Goal: Task Accomplishment & Management: Manage account settings

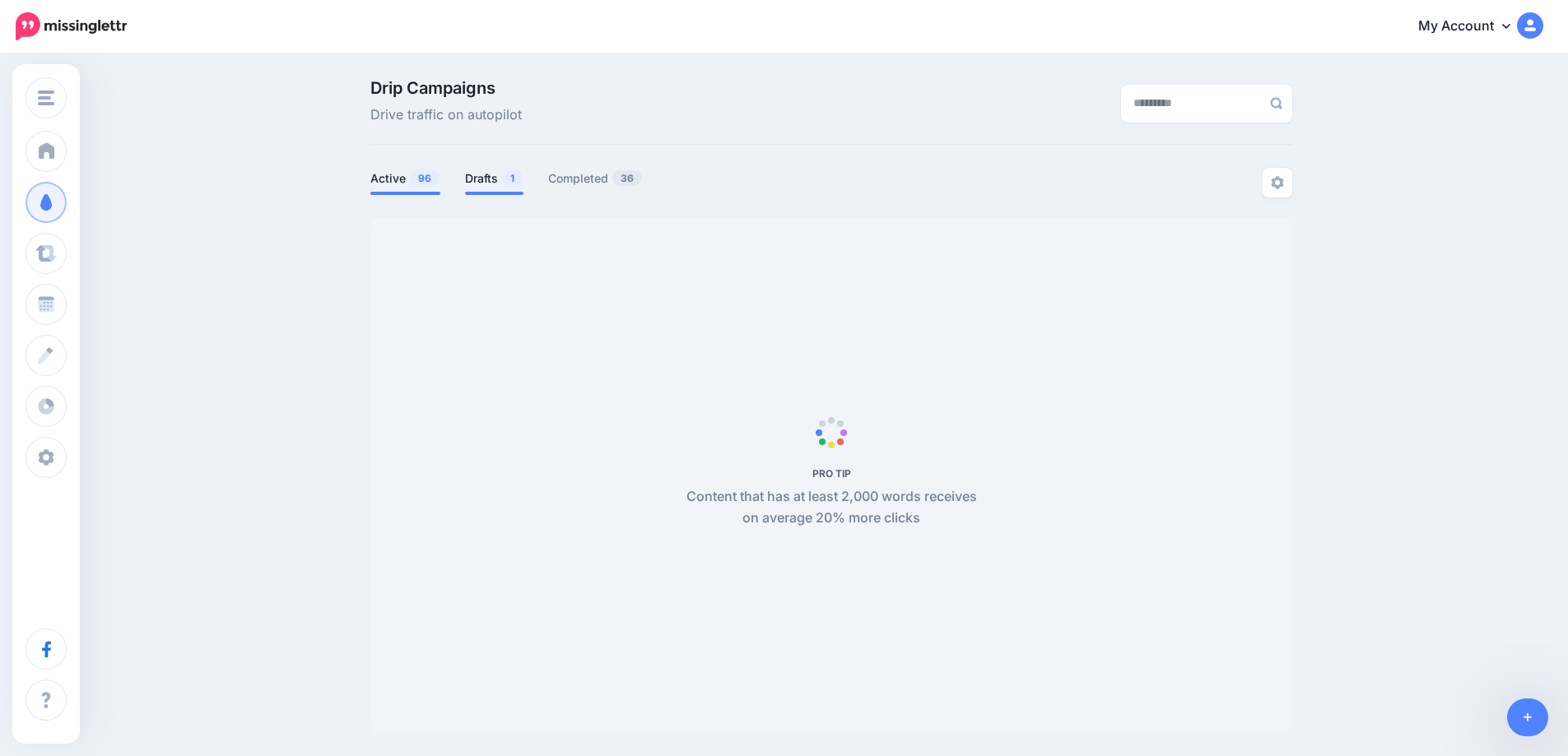
click at [492, 179] on link "Drafts 1" at bounding box center [494, 178] width 58 height 19
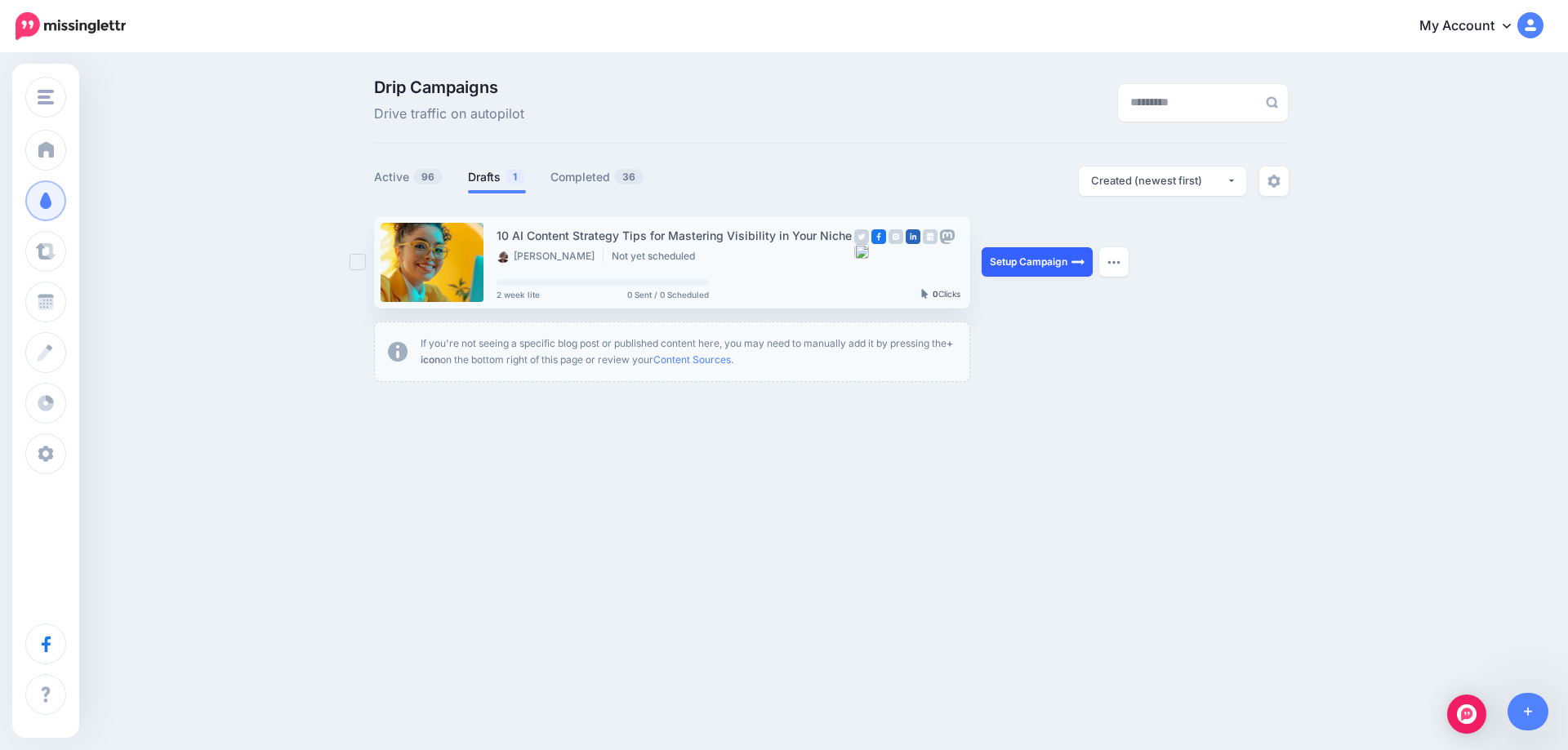
click at [1059, 257] on link "Setup Campaign" at bounding box center [1037, 262] width 111 height 29
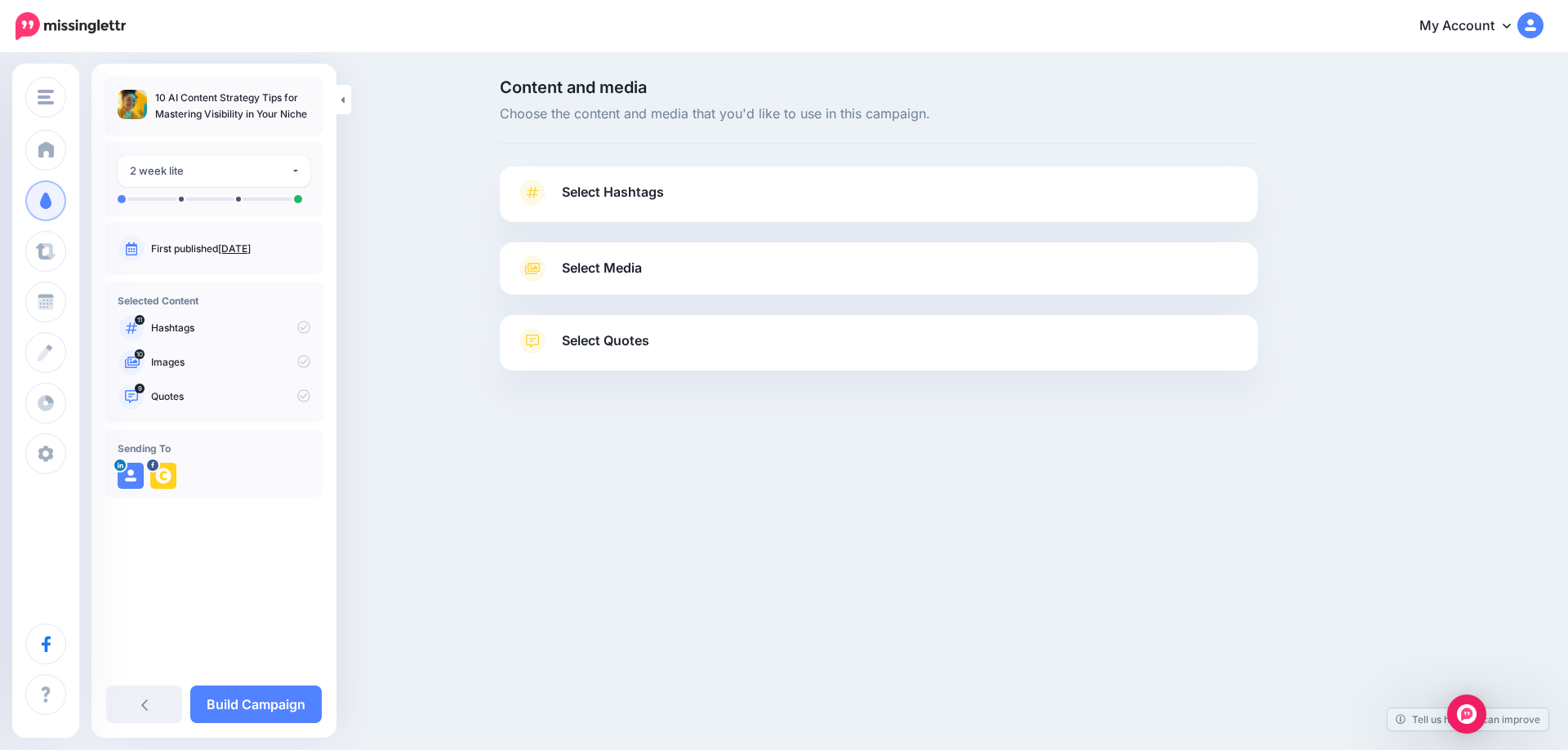
click at [249, 247] on link "Sept. 11, 2025" at bounding box center [234, 248] width 32 height 12
click at [616, 194] on span "Select Hashtags" at bounding box center [612, 192] width 102 height 22
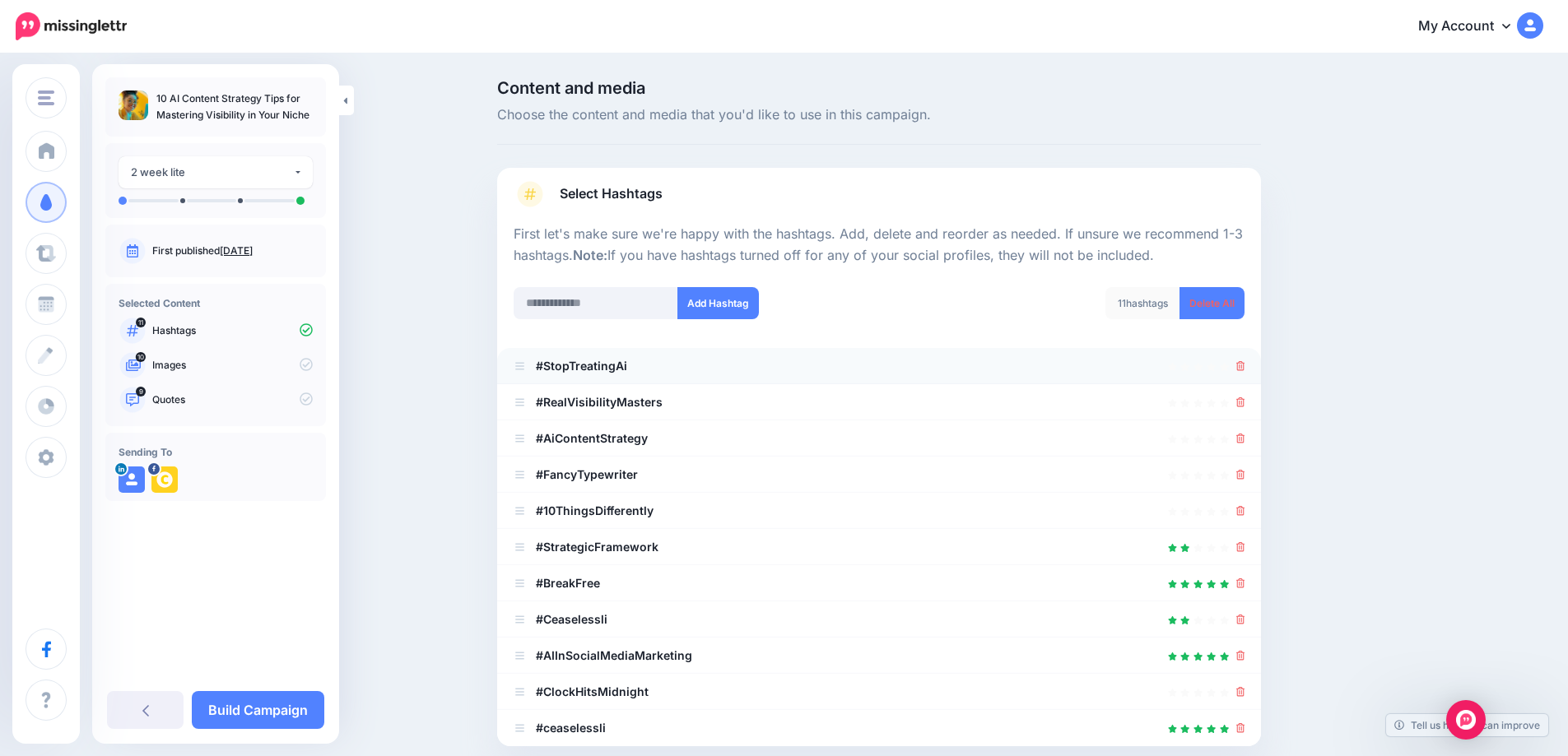
click at [1240, 370] on div at bounding box center [879, 365] width 731 height 19
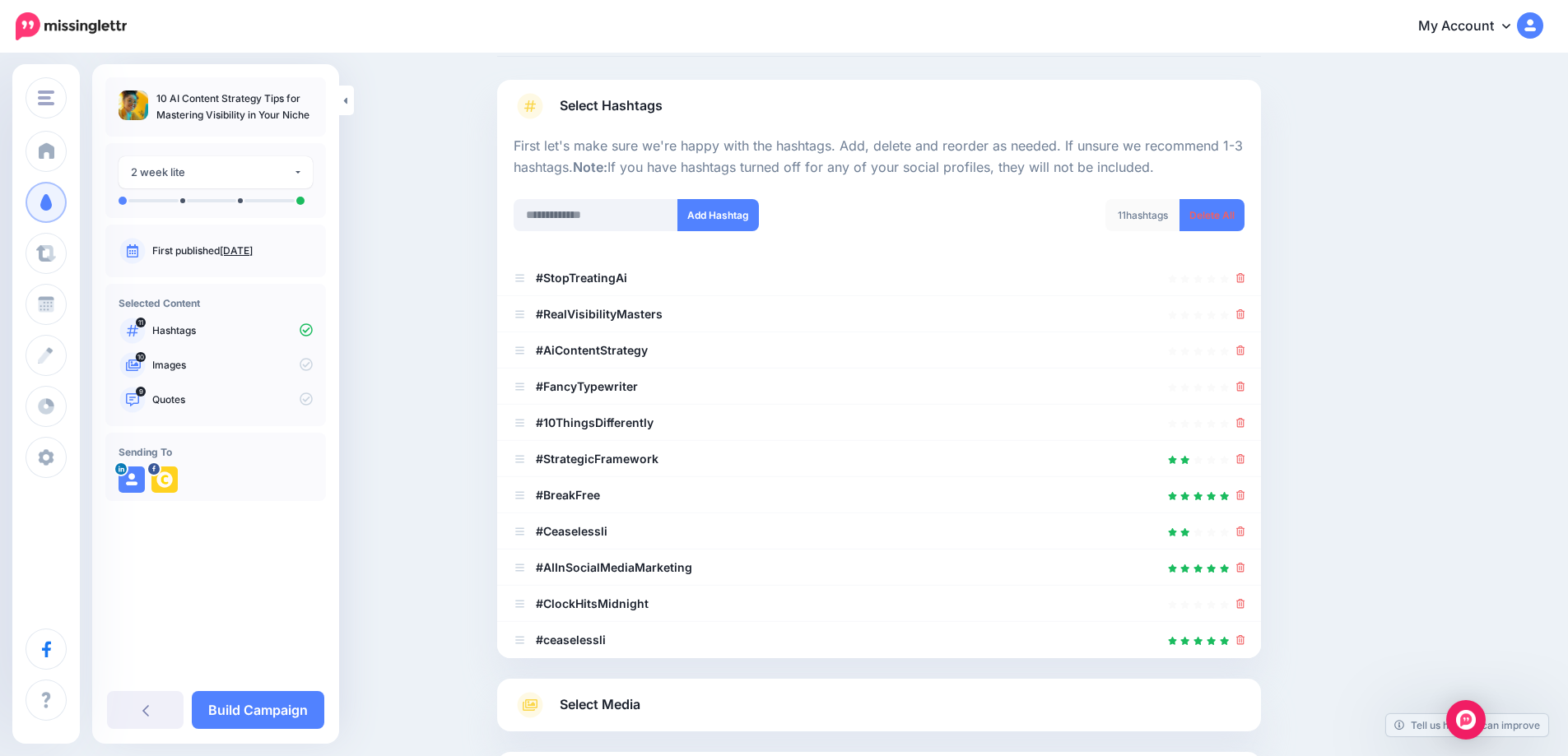
scroll to position [70, 0]
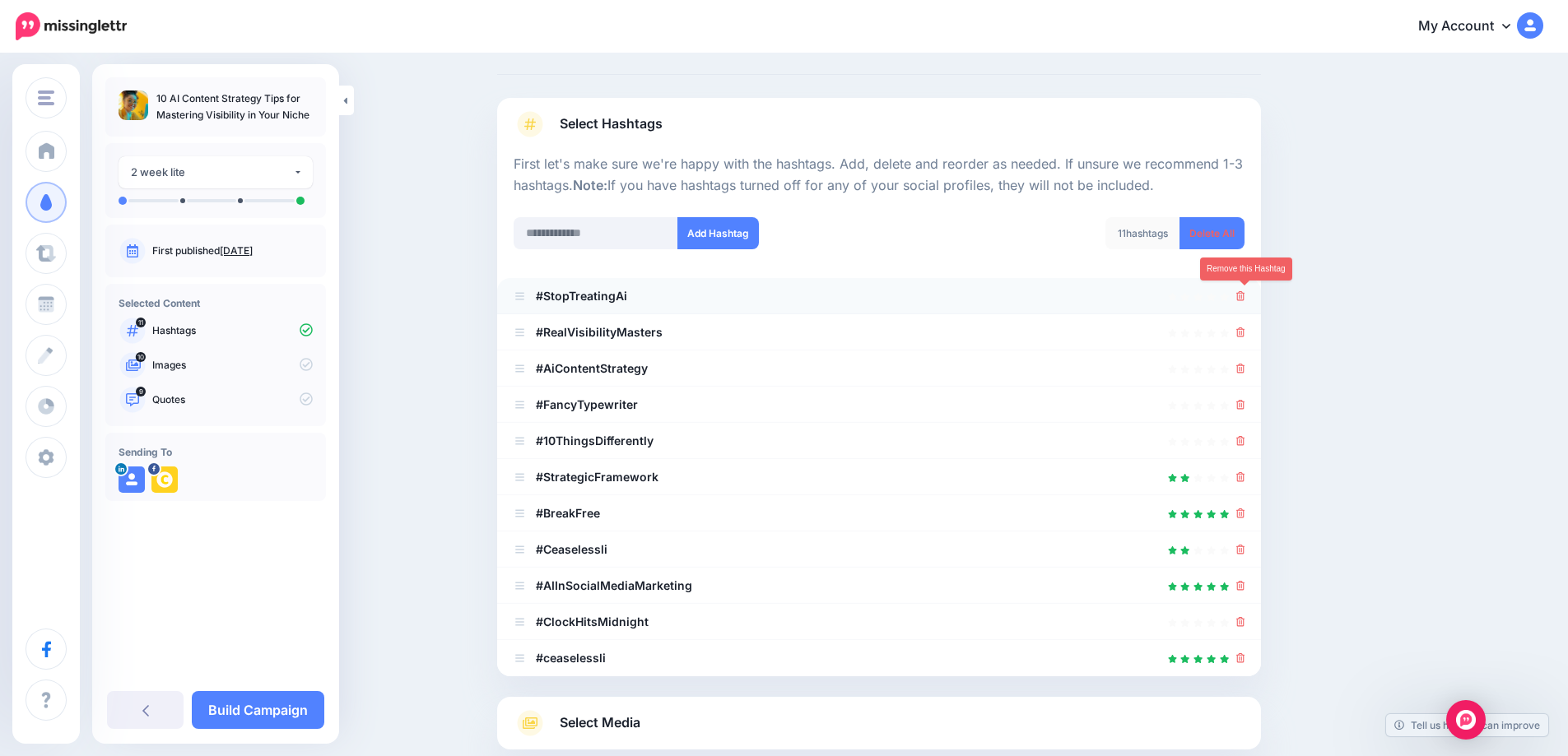
click at [1245, 300] on icon at bounding box center [1240, 296] width 9 height 10
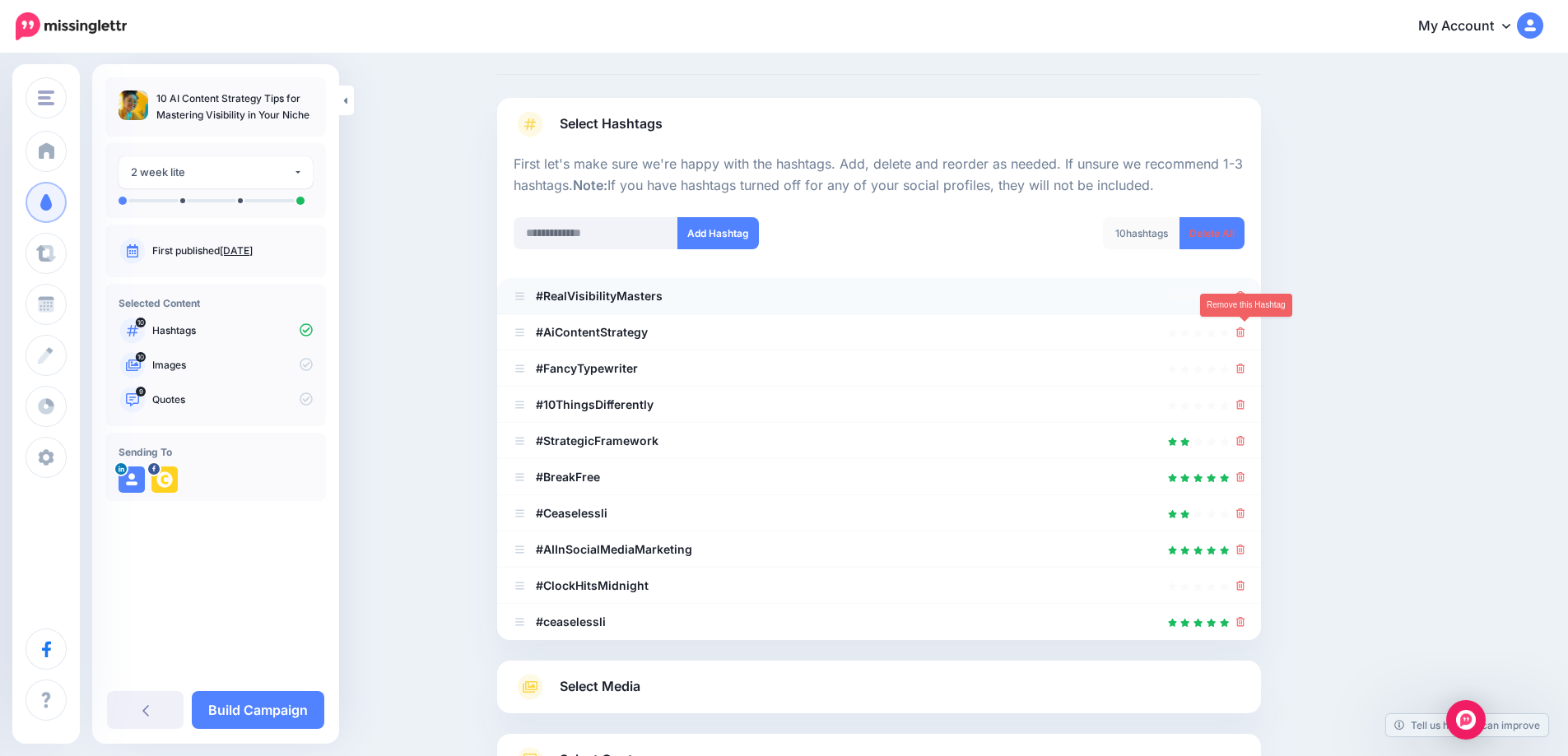
click at [1245, 336] on icon at bounding box center [1240, 332] width 9 height 10
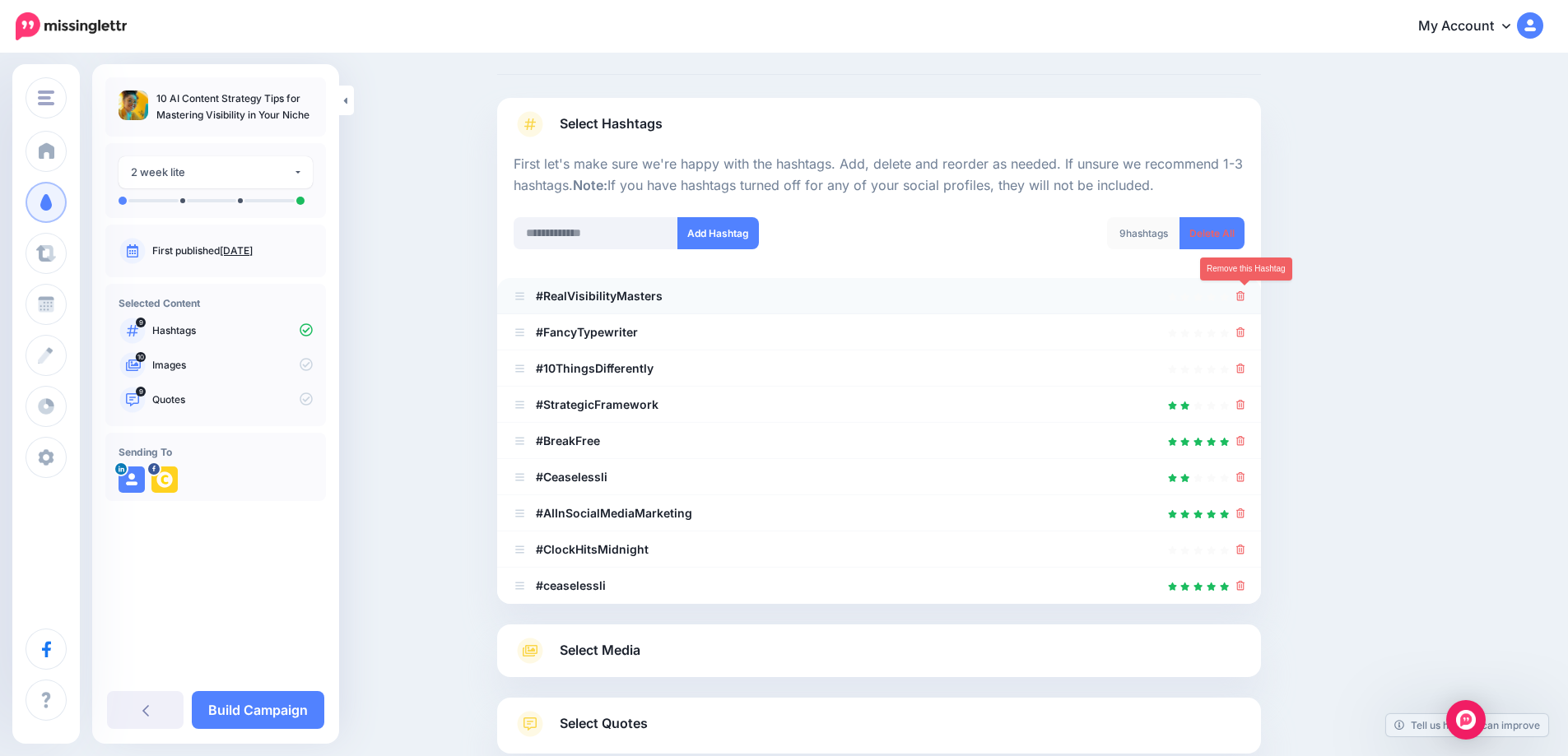
click at [1242, 298] on icon at bounding box center [1240, 296] width 9 height 10
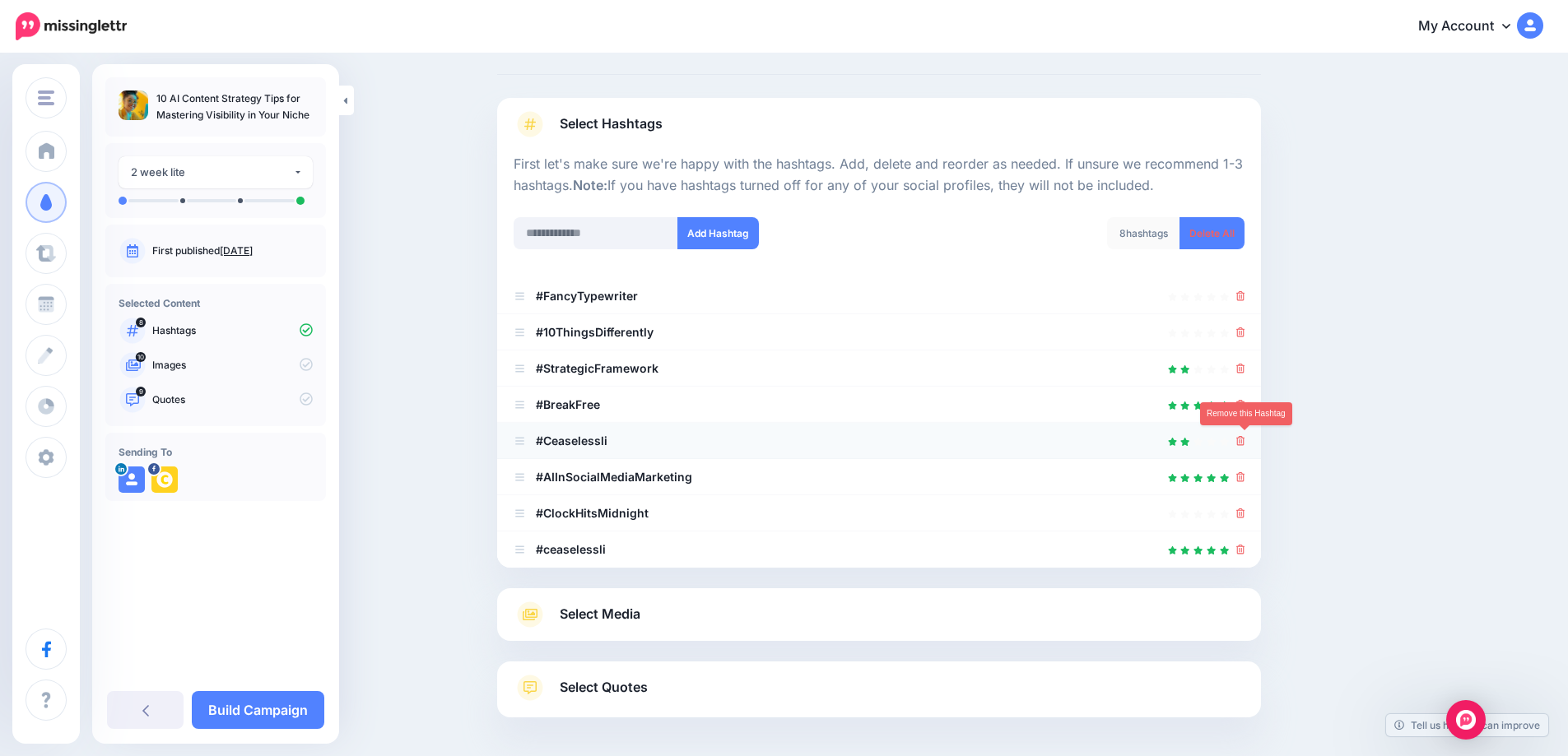
click at [1243, 442] on icon at bounding box center [1240, 441] width 9 height 10
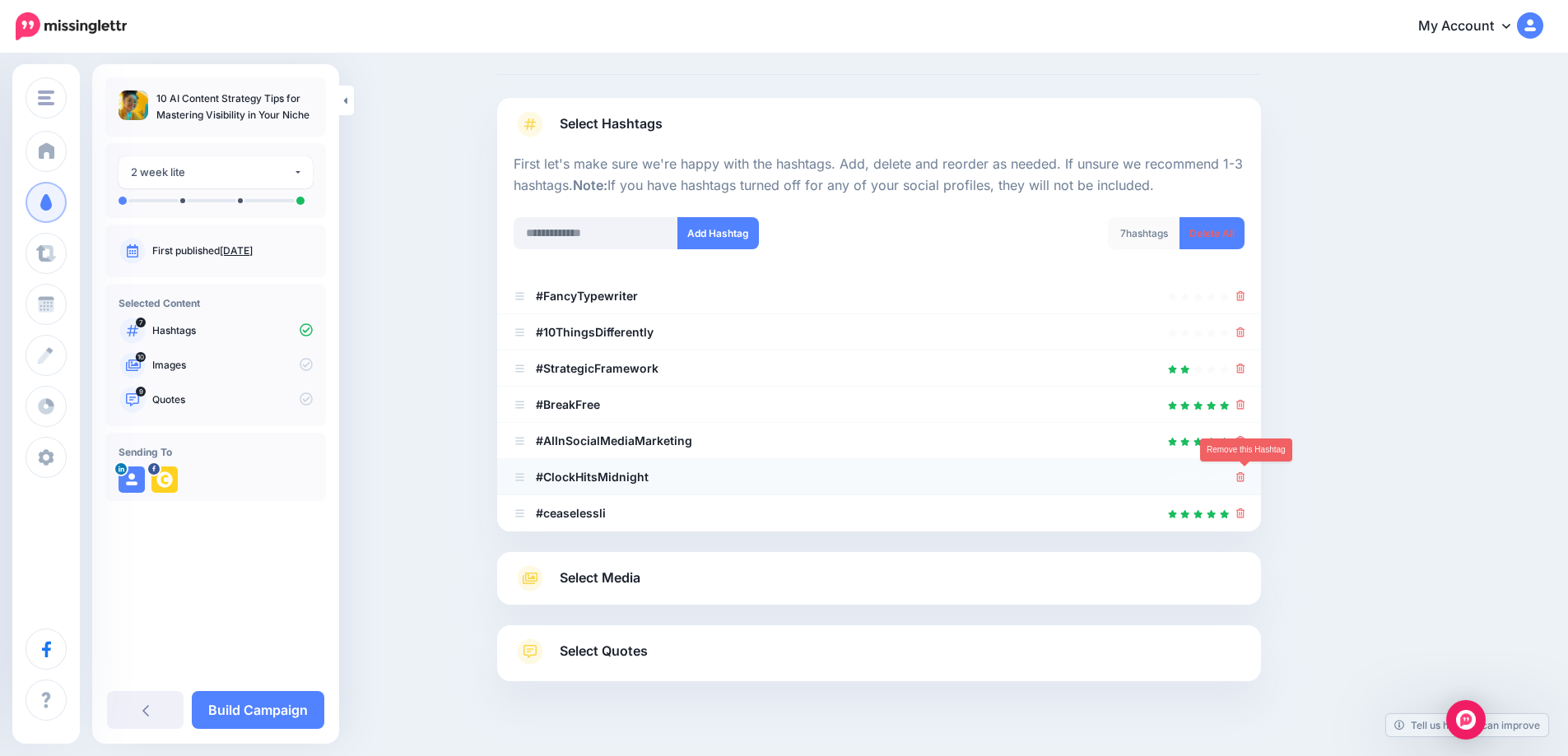
click at [1244, 477] on icon at bounding box center [1240, 477] width 9 height 10
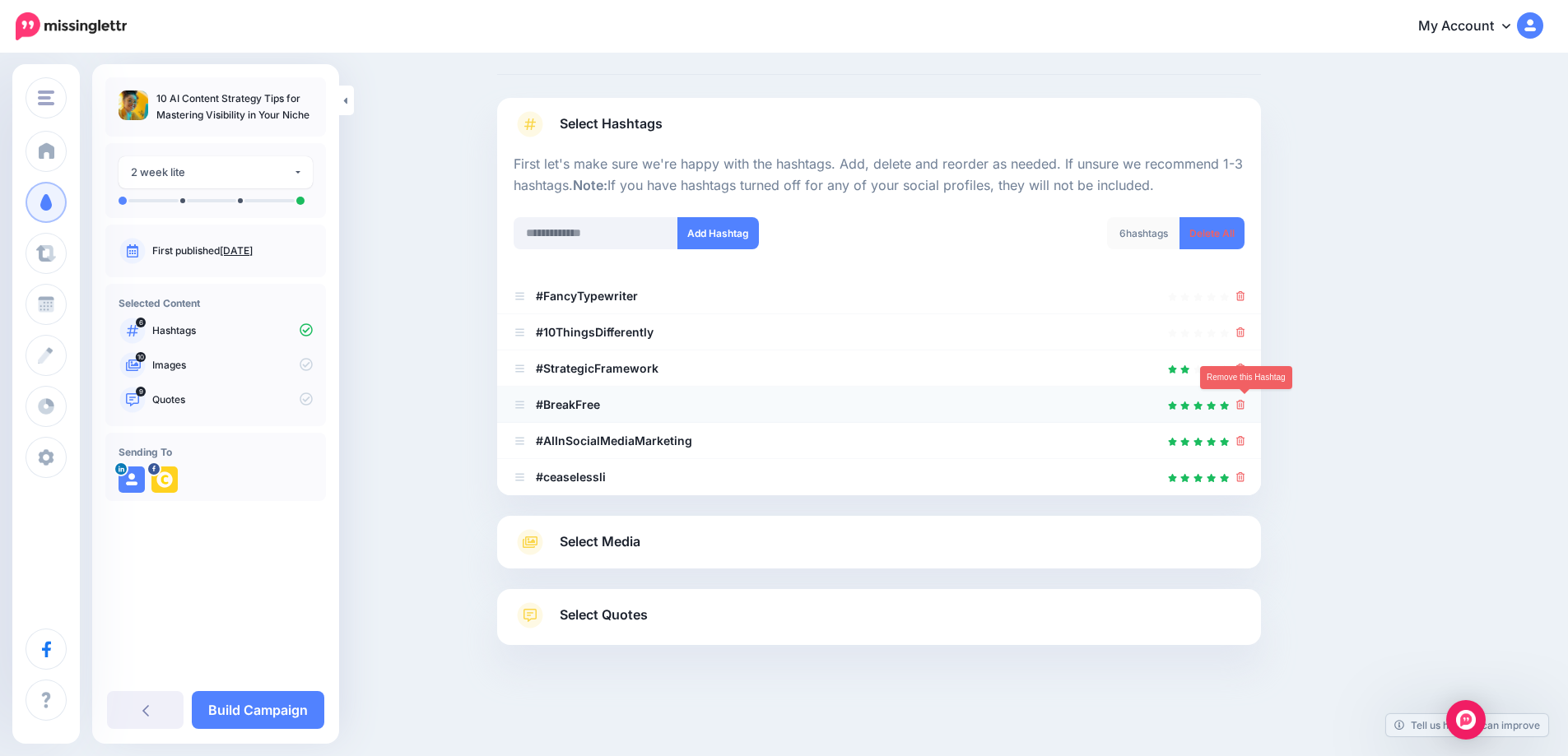
click at [1243, 411] on link at bounding box center [1240, 404] width 9 height 14
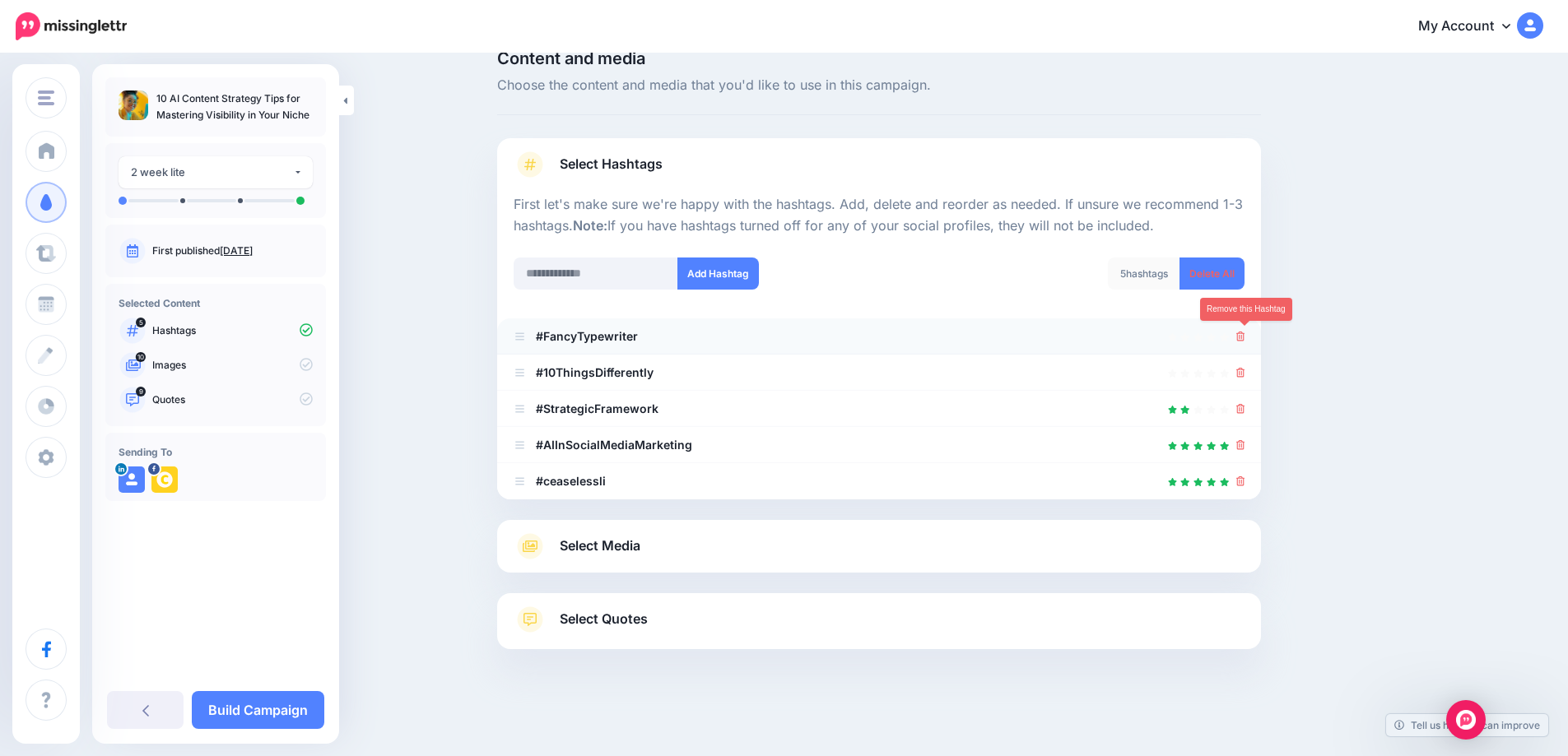
click at [1245, 333] on icon at bounding box center [1240, 336] width 9 height 10
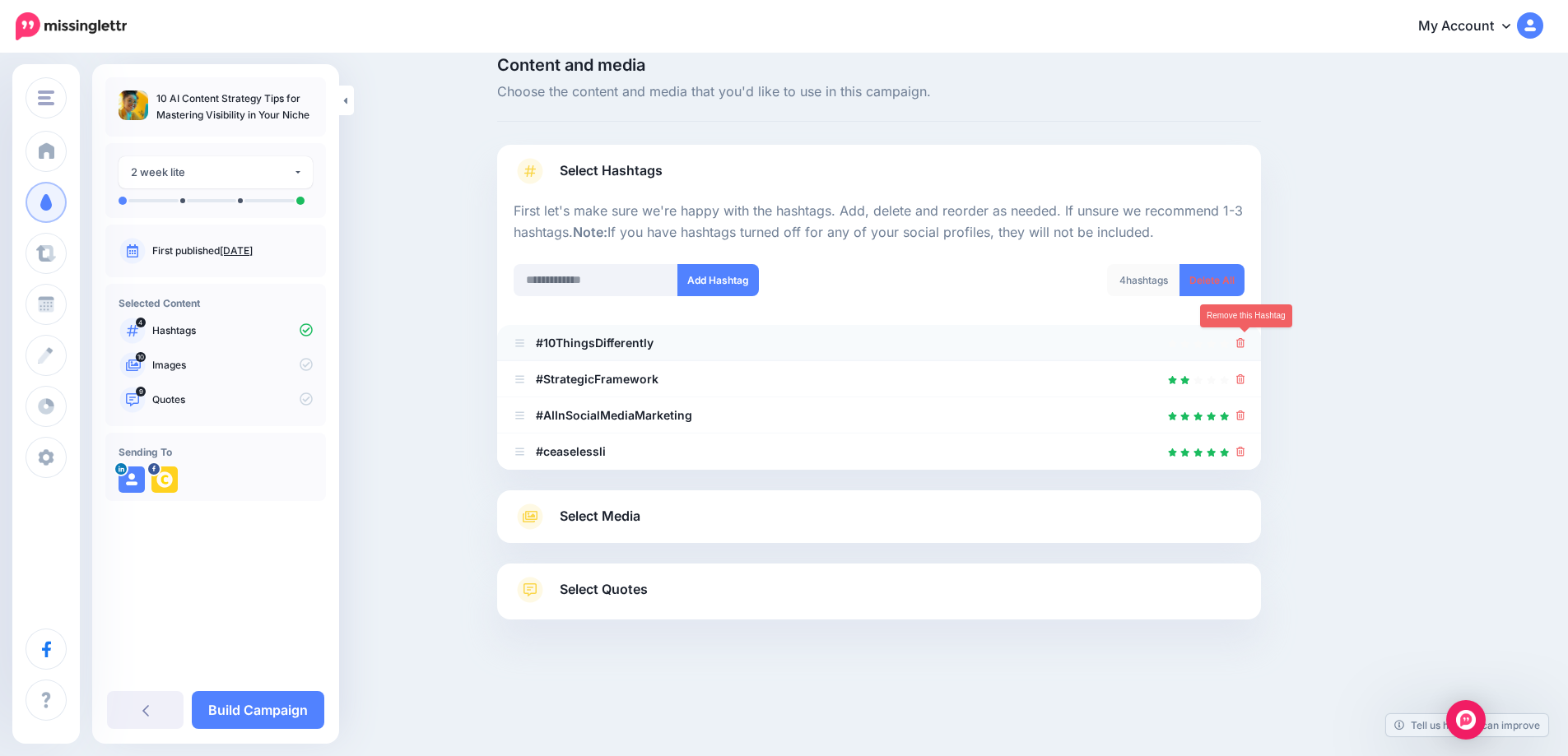
click at [1245, 343] on icon at bounding box center [1240, 343] width 9 height 10
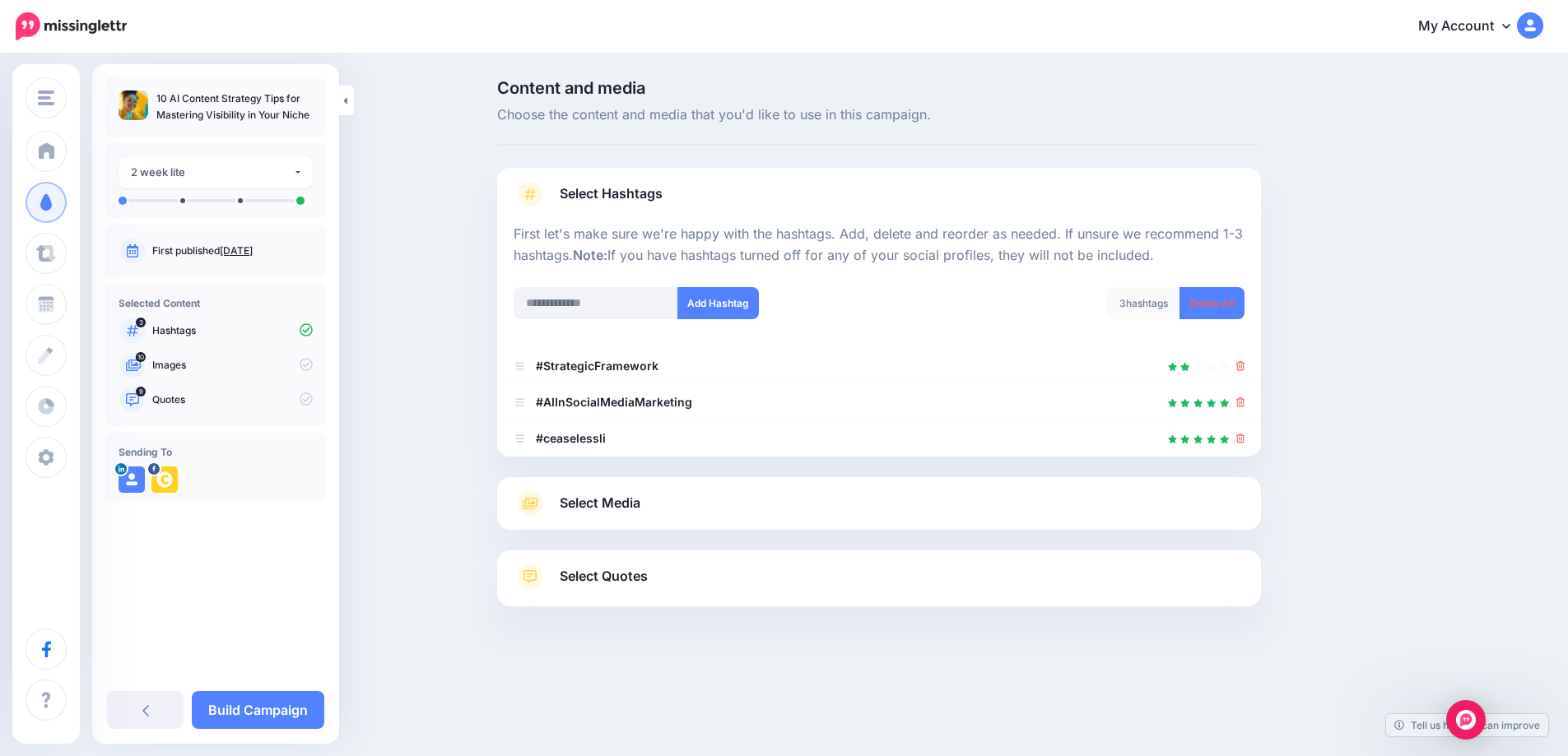
scroll to position [0, 0]
click at [623, 506] on span "Select Media" at bounding box center [606, 503] width 81 height 22
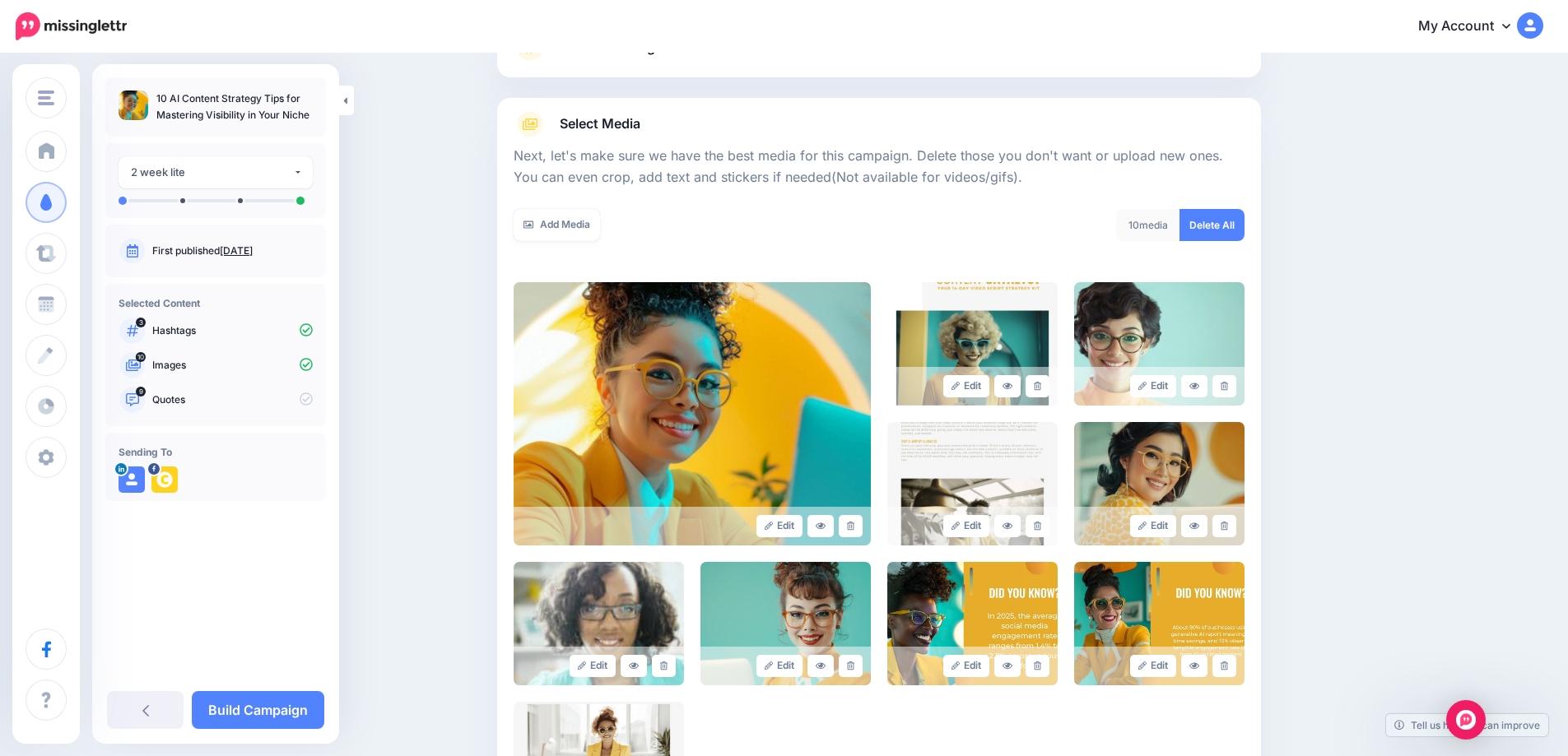
scroll to position [148, 0]
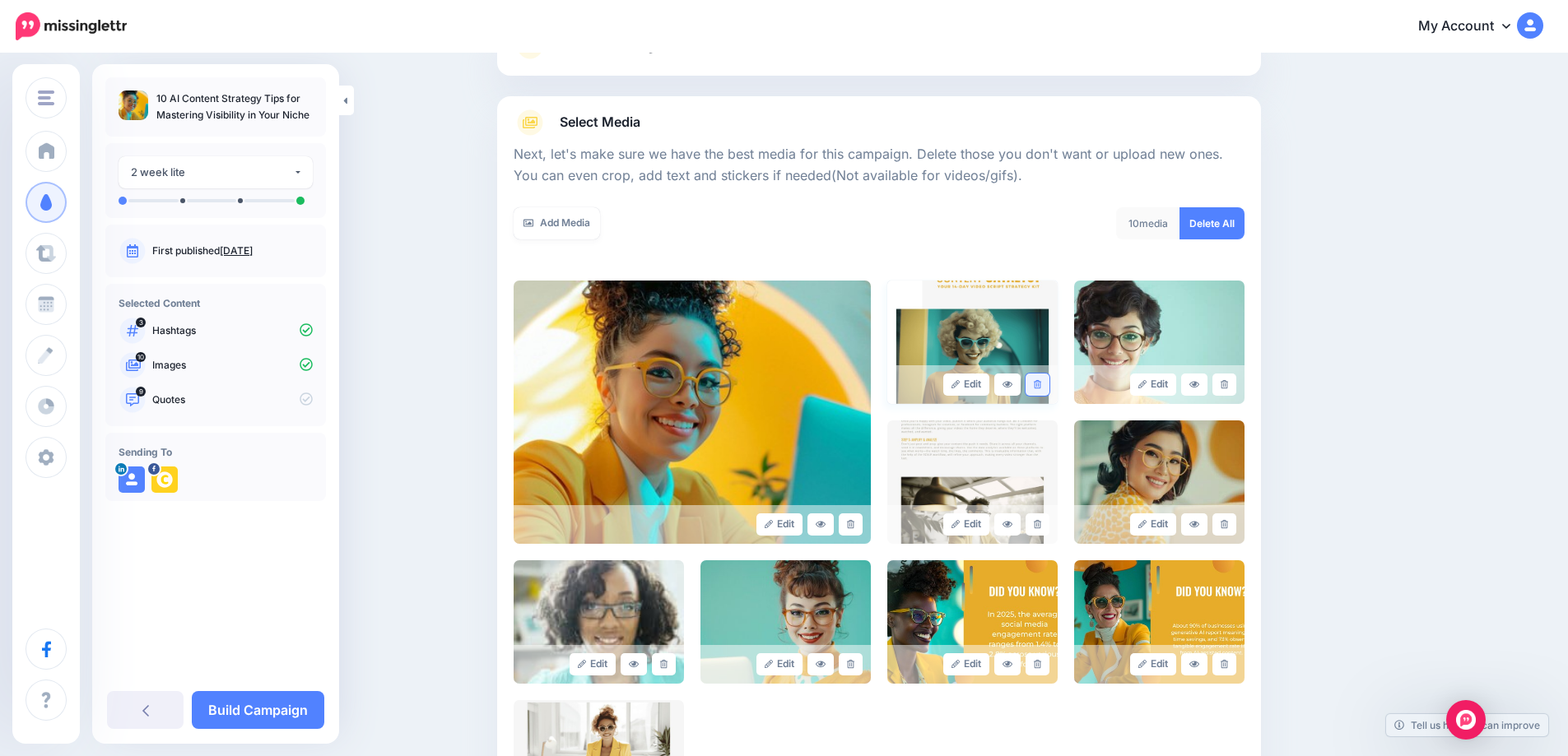
click at [1040, 386] on icon at bounding box center [1037, 385] width 7 height 9
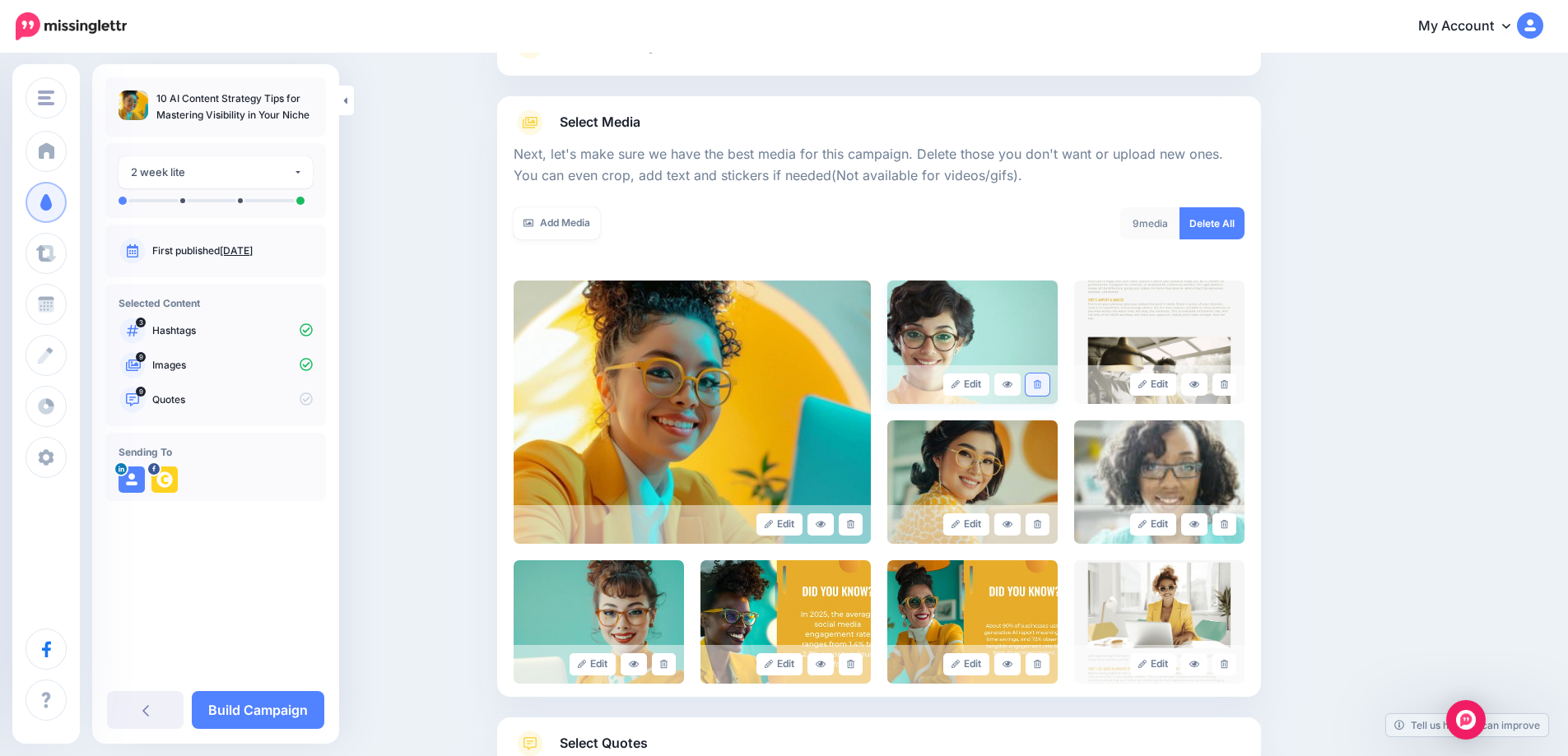
click at [1041, 388] on icon at bounding box center [1037, 385] width 7 height 9
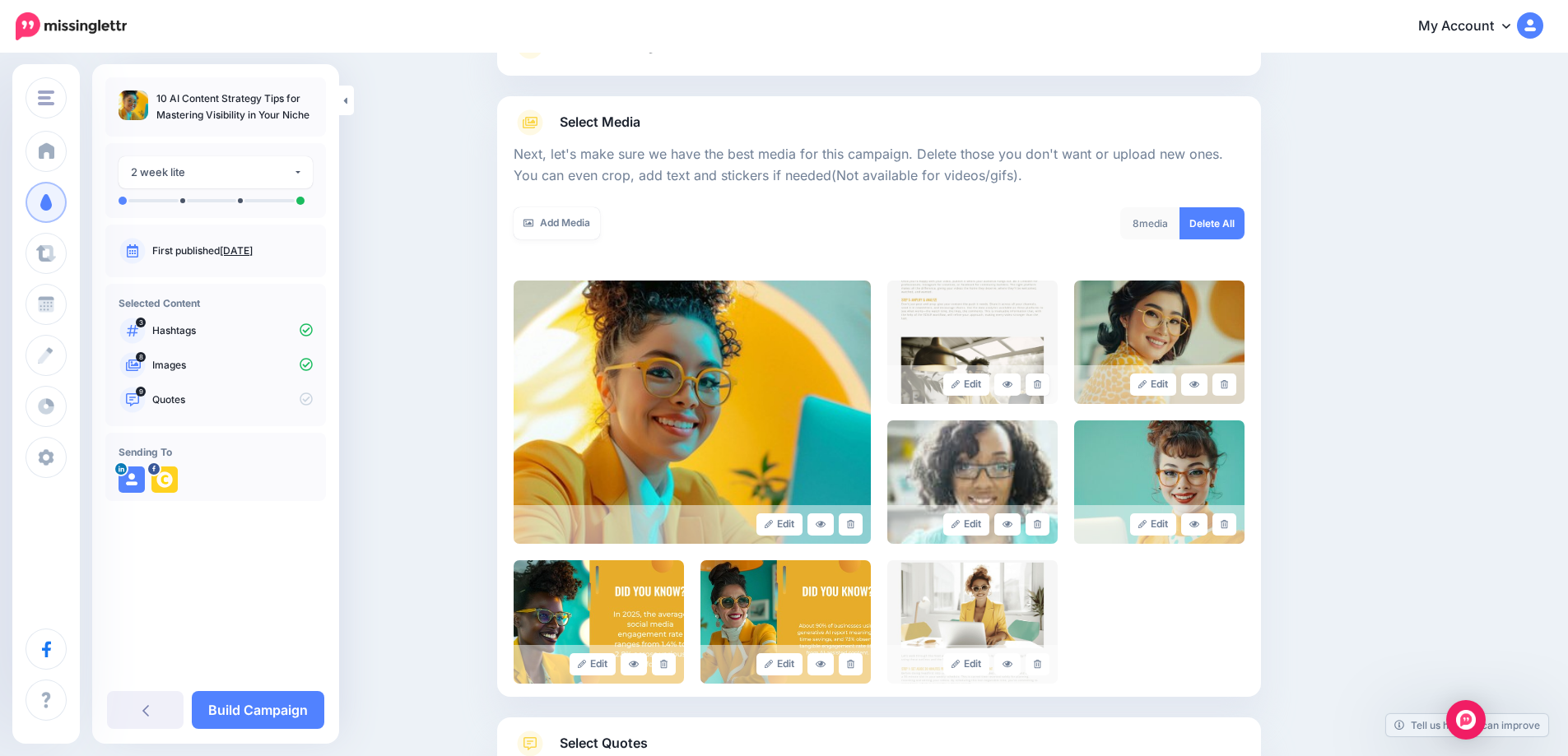
click at [1041, 388] on icon at bounding box center [1037, 385] width 7 height 9
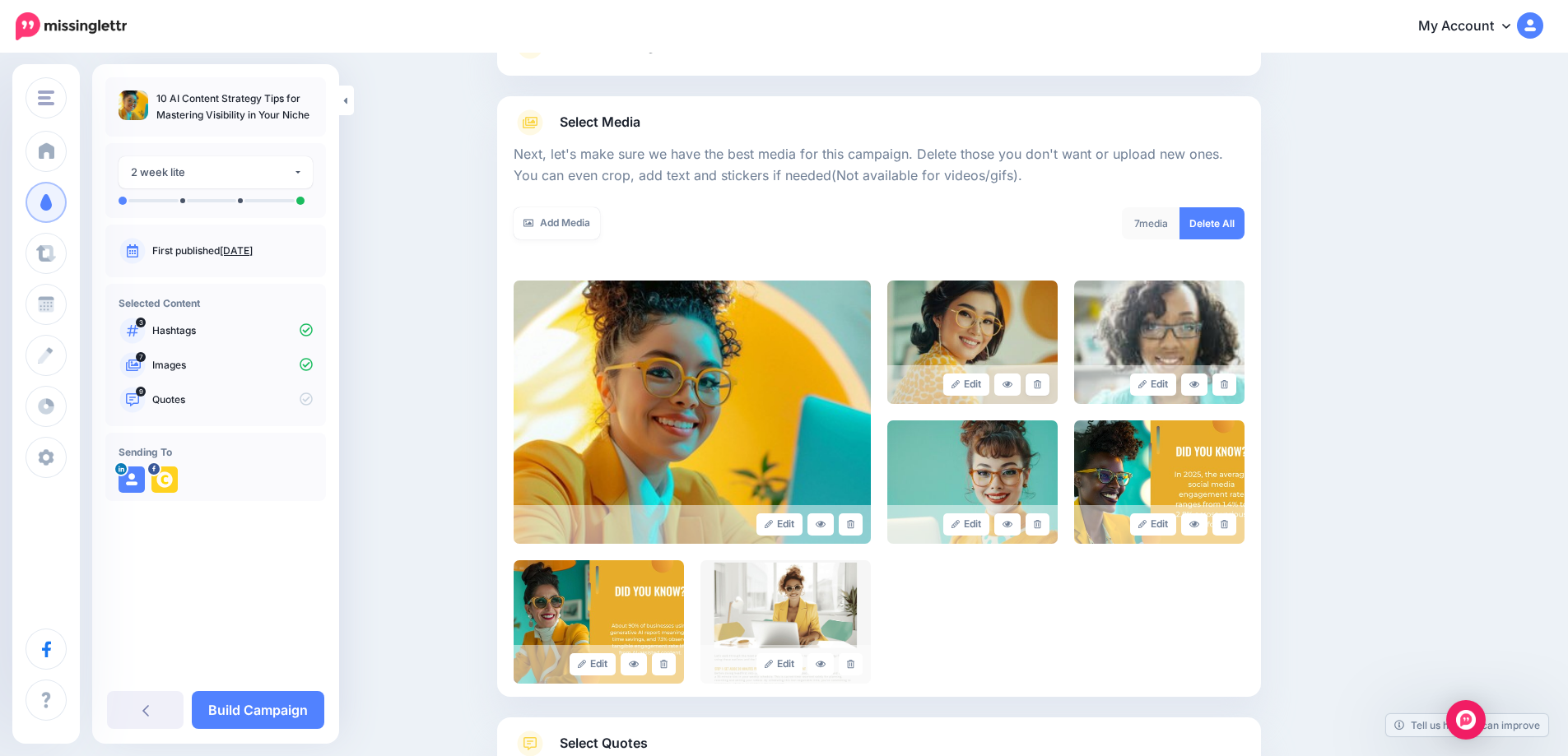
click at [1041, 388] on icon at bounding box center [1037, 385] width 7 height 9
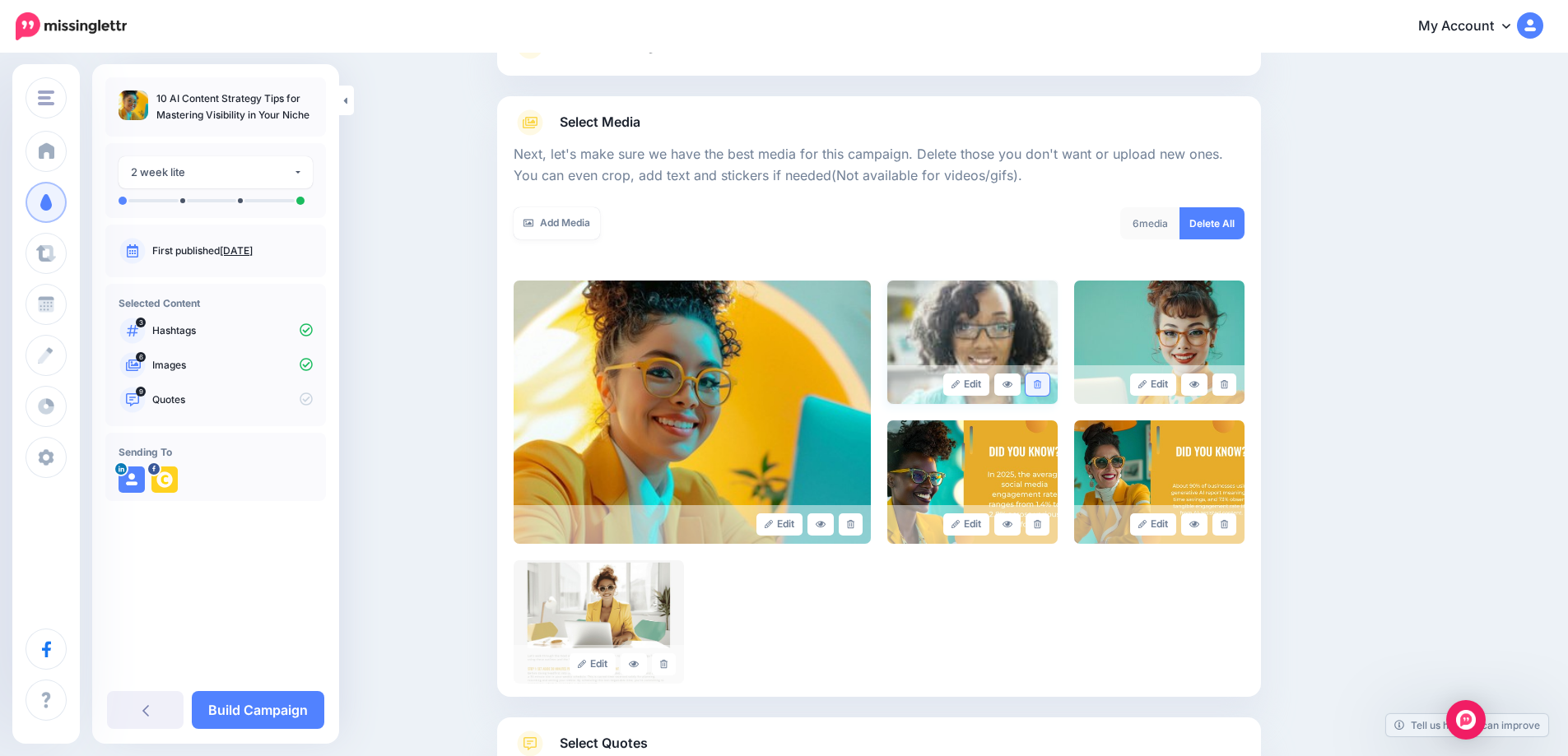
click at [1041, 388] on icon at bounding box center [1037, 385] width 7 height 9
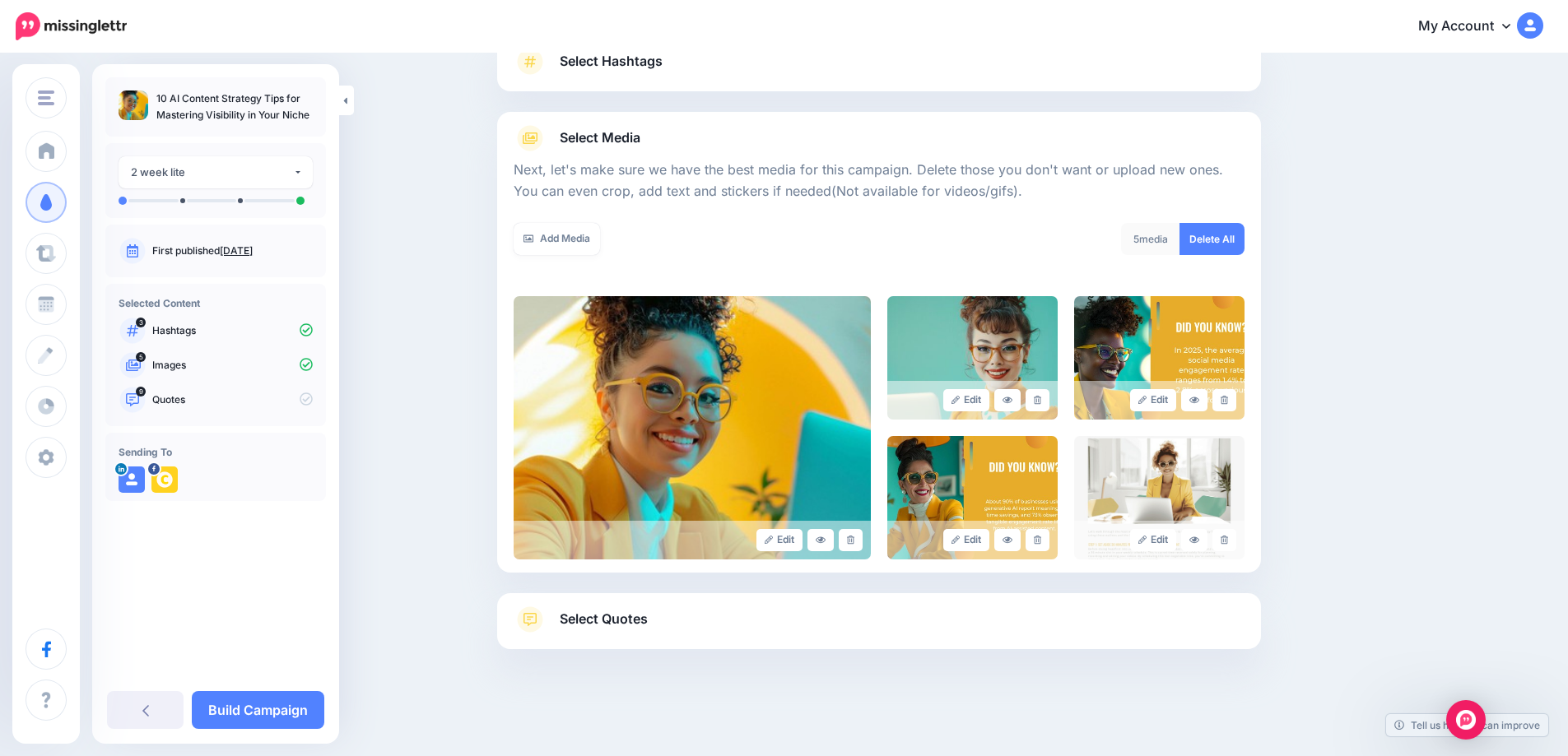
click at [1043, 388] on div "Edit" at bounding box center [972, 401] width 171 height 39
click at [1039, 398] on icon at bounding box center [1037, 401] width 7 height 9
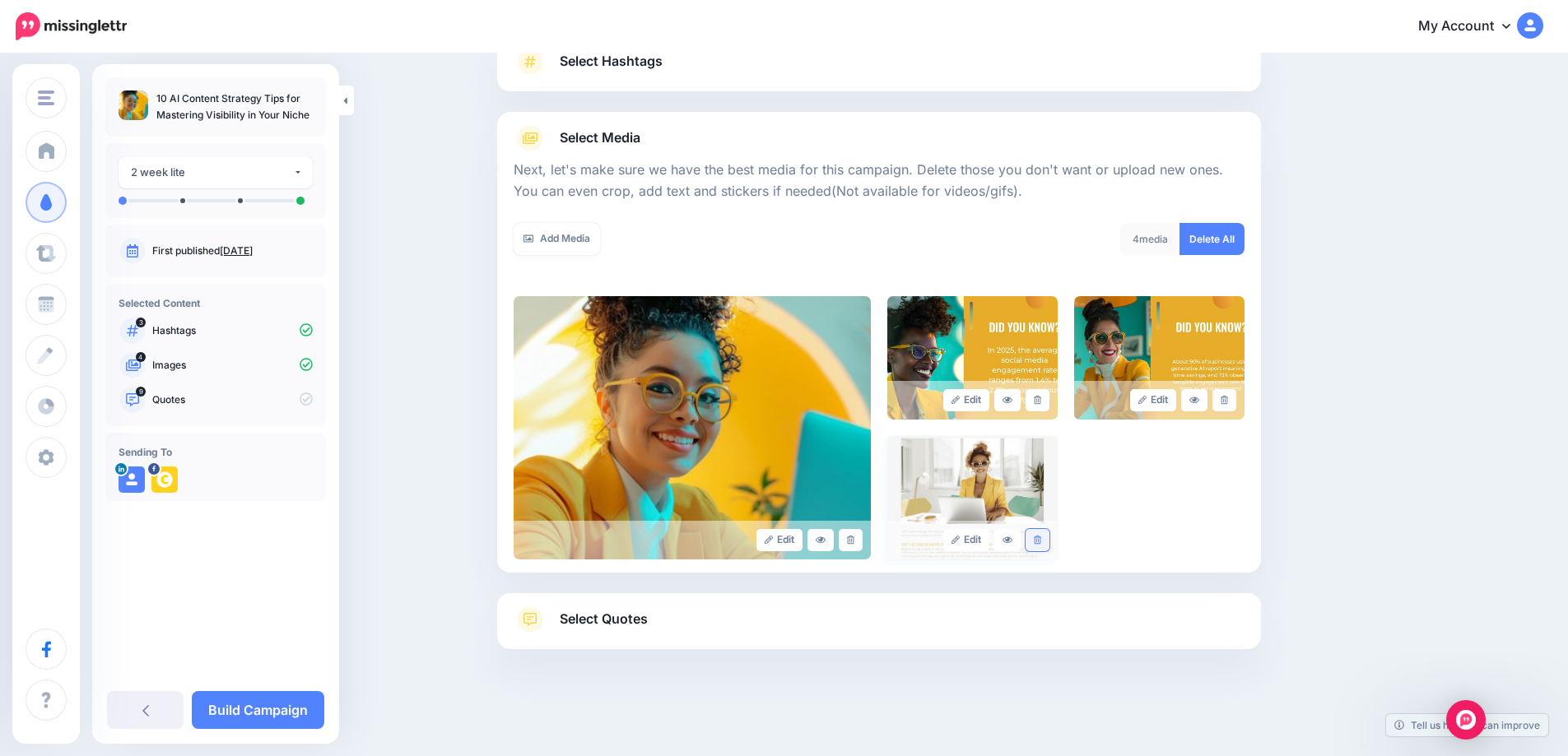
click at [1041, 540] on icon at bounding box center [1037, 540] width 7 height 9
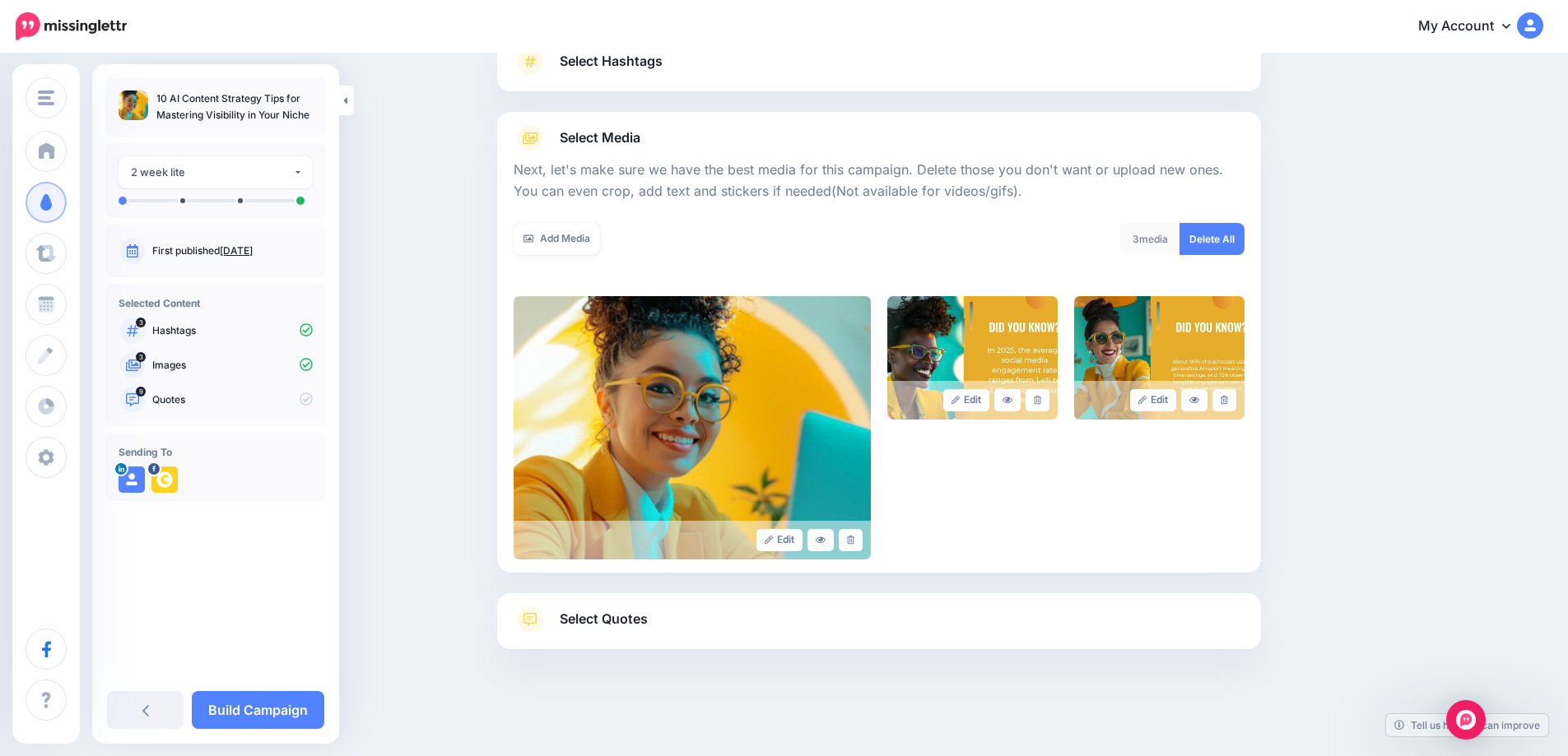
click at [593, 621] on span "Select Quotes" at bounding box center [603, 619] width 88 height 22
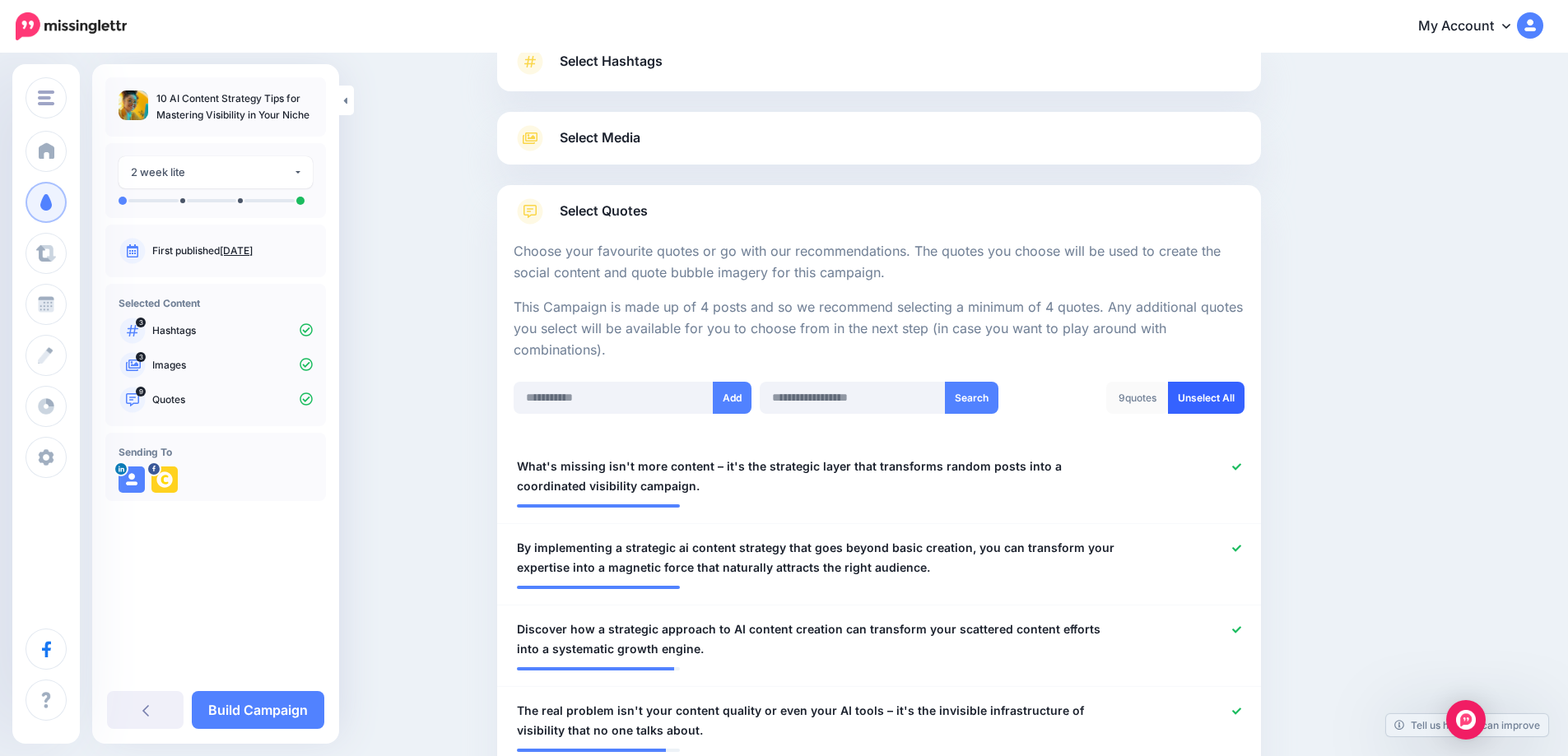
click at [1204, 404] on link "Unselect All" at bounding box center [1206, 398] width 76 height 32
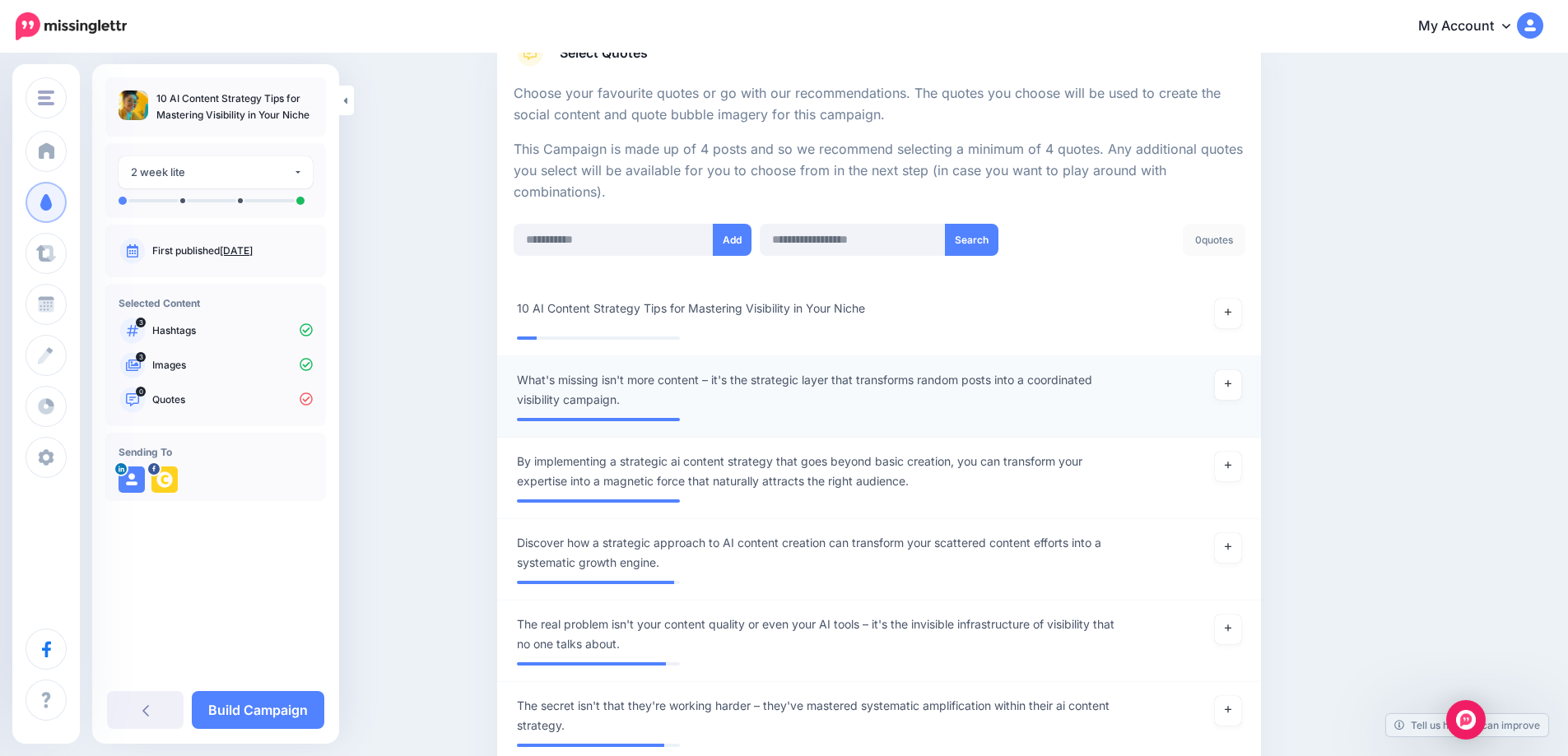
scroll to position [292, 0]
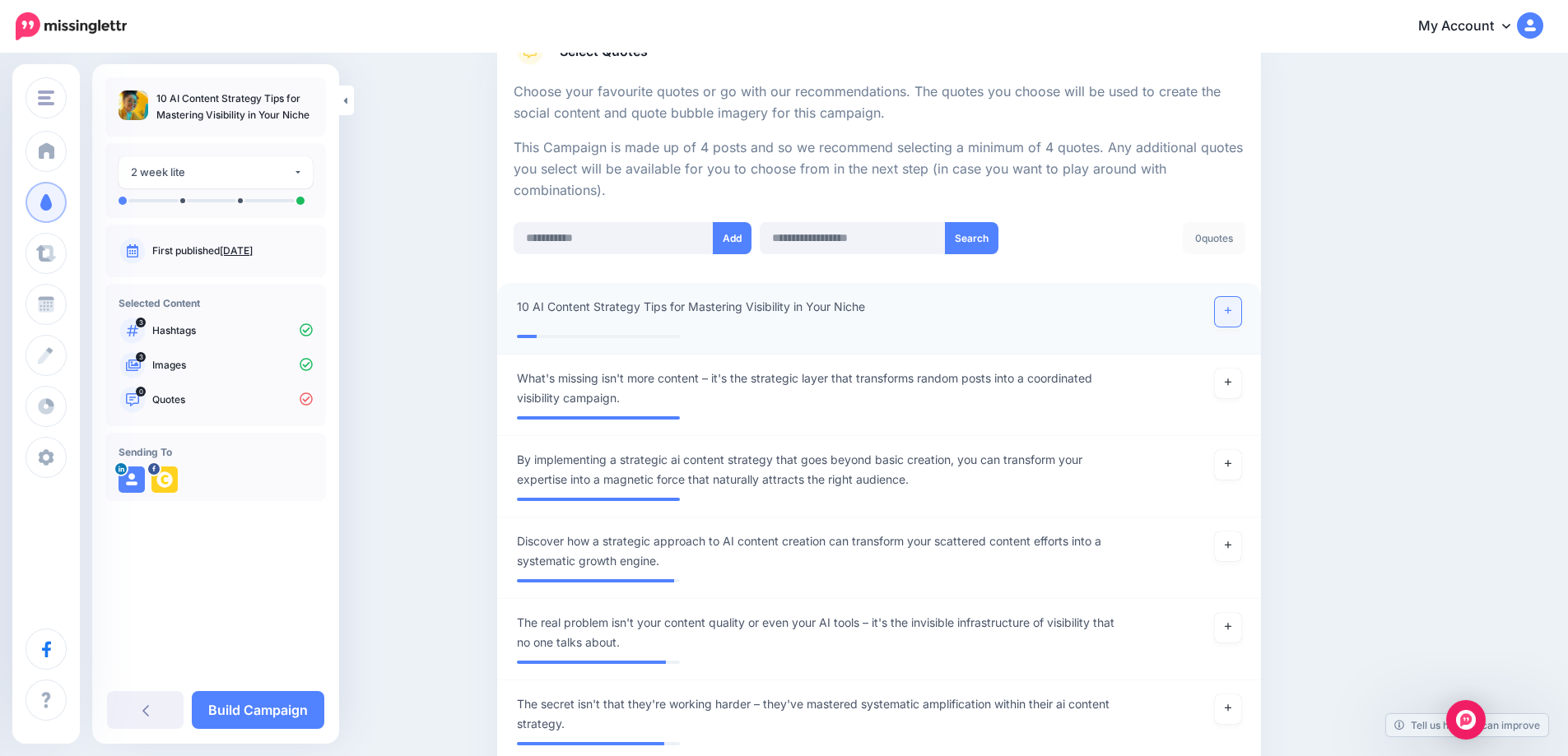
click at [1230, 315] on icon at bounding box center [1227, 311] width 6 height 9
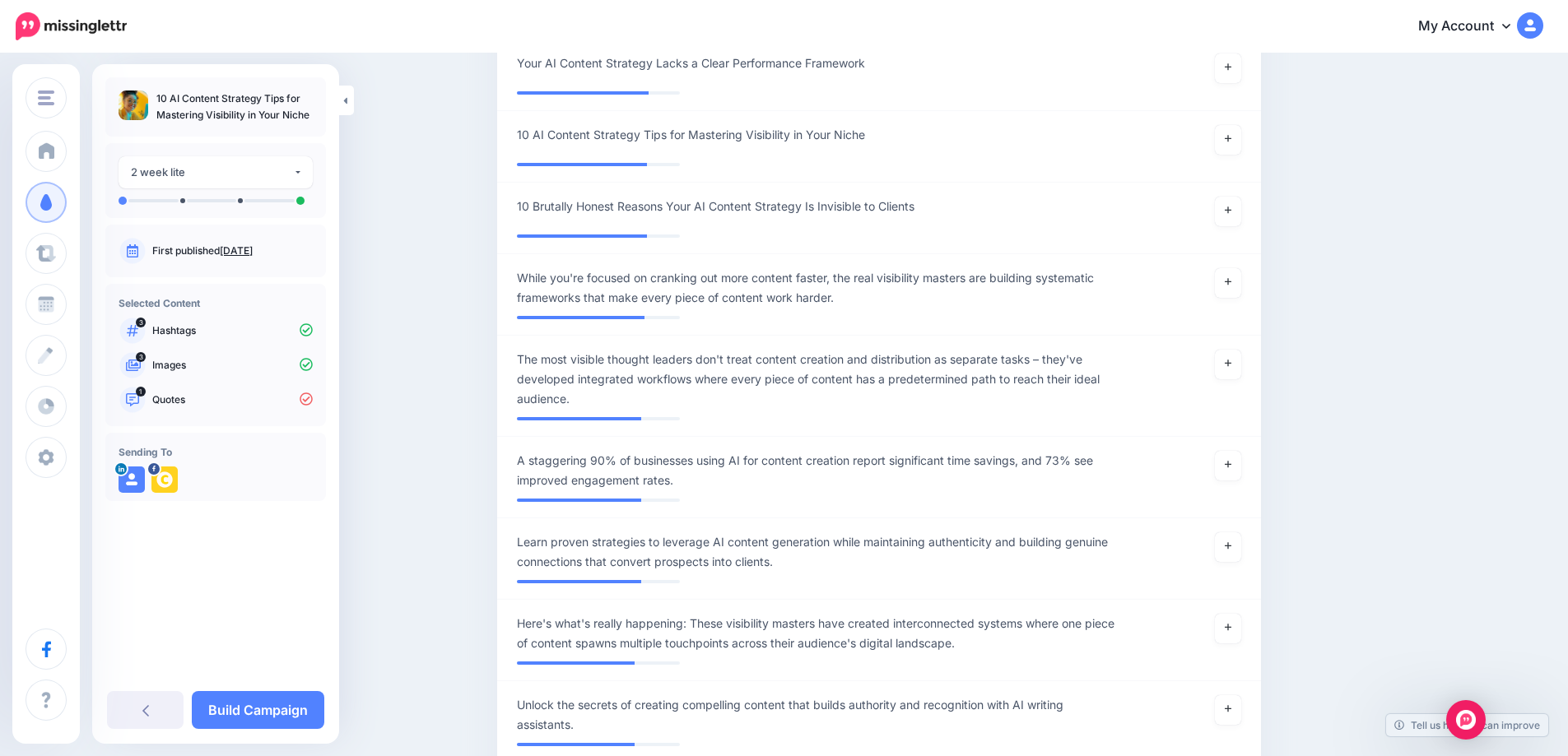
scroll to position [1433, 0]
click at [1241, 465] on link at bounding box center [1227, 465] width 26 height 30
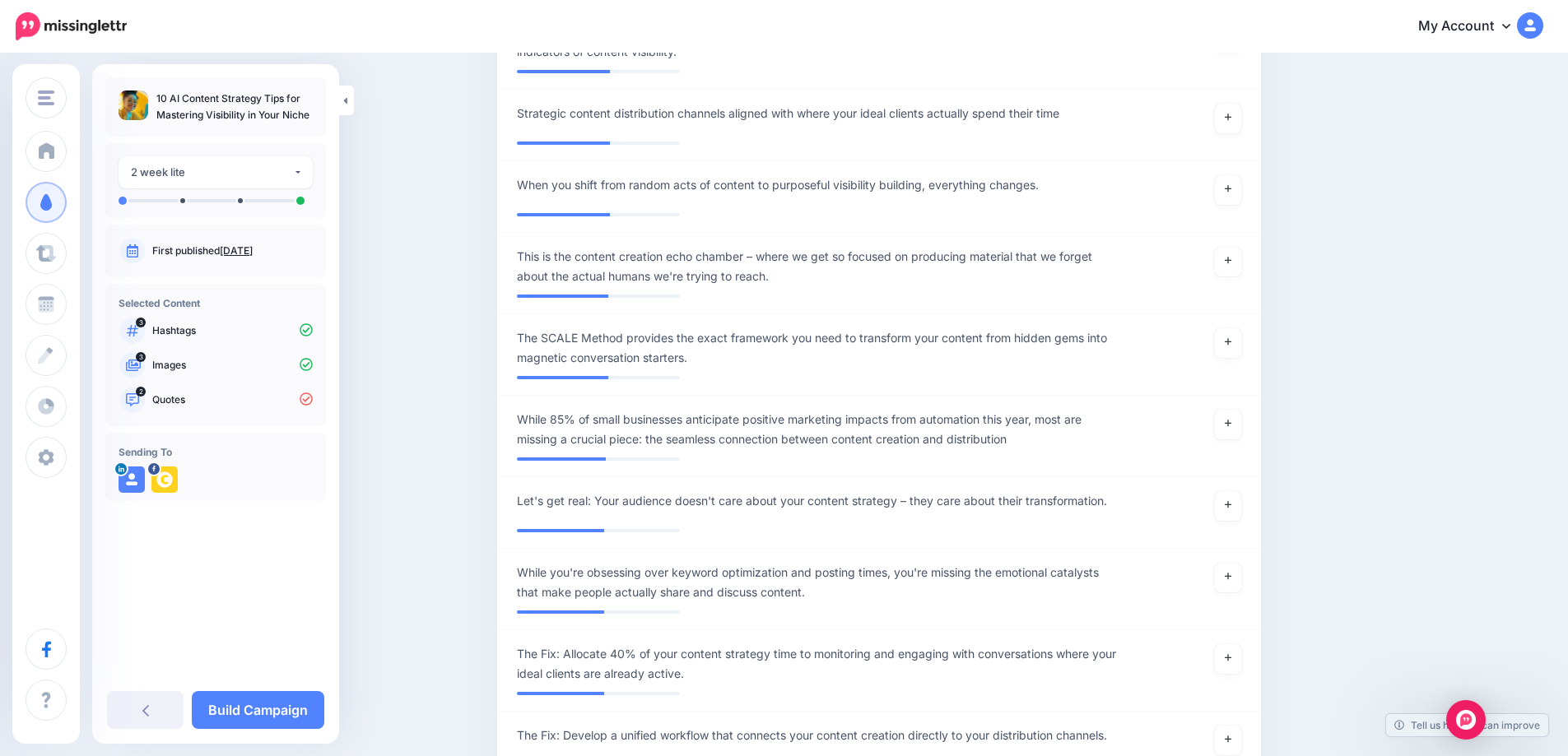
scroll to position [3981, 0]
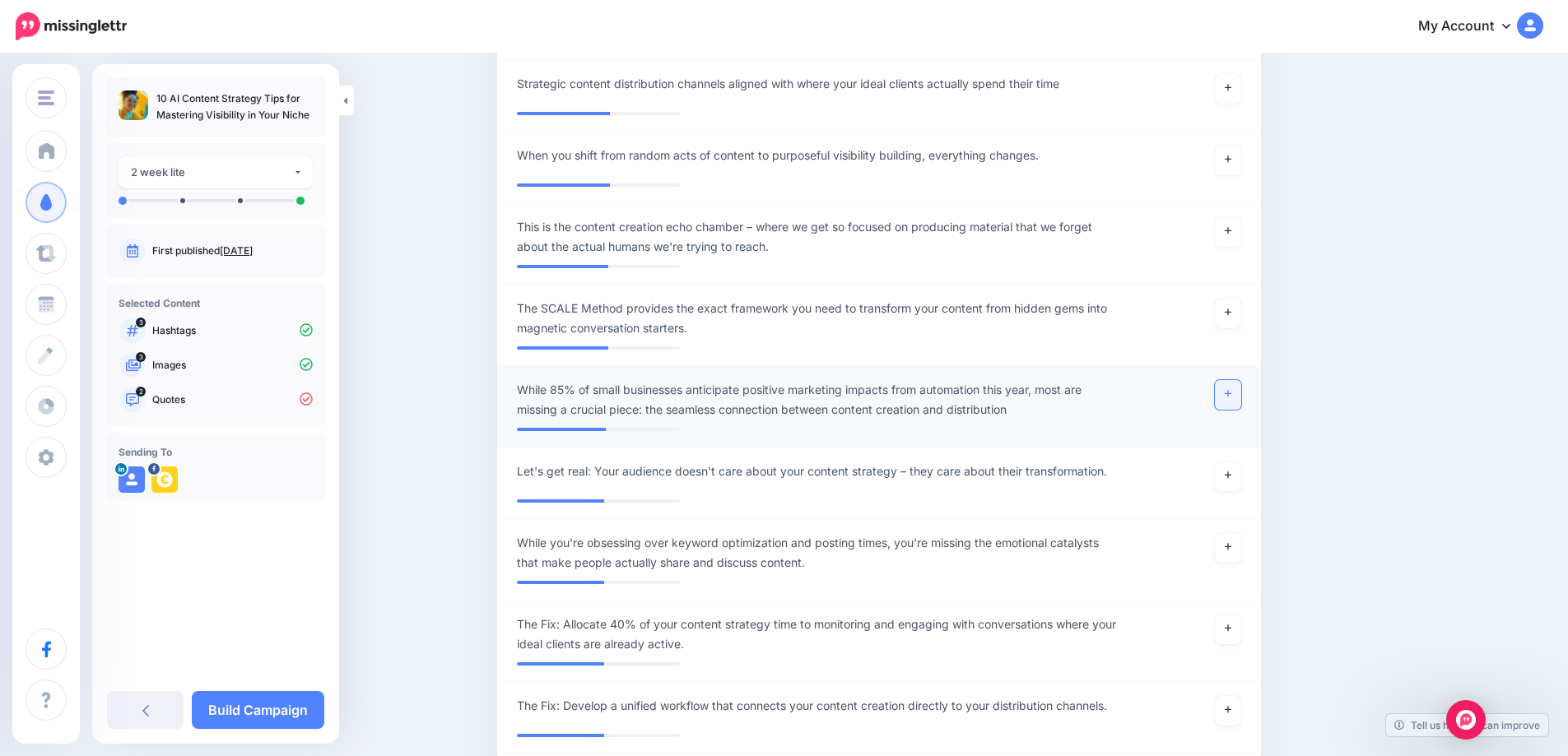
click at [1240, 403] on link at bounding box center [1227, 395] width 26 height 30
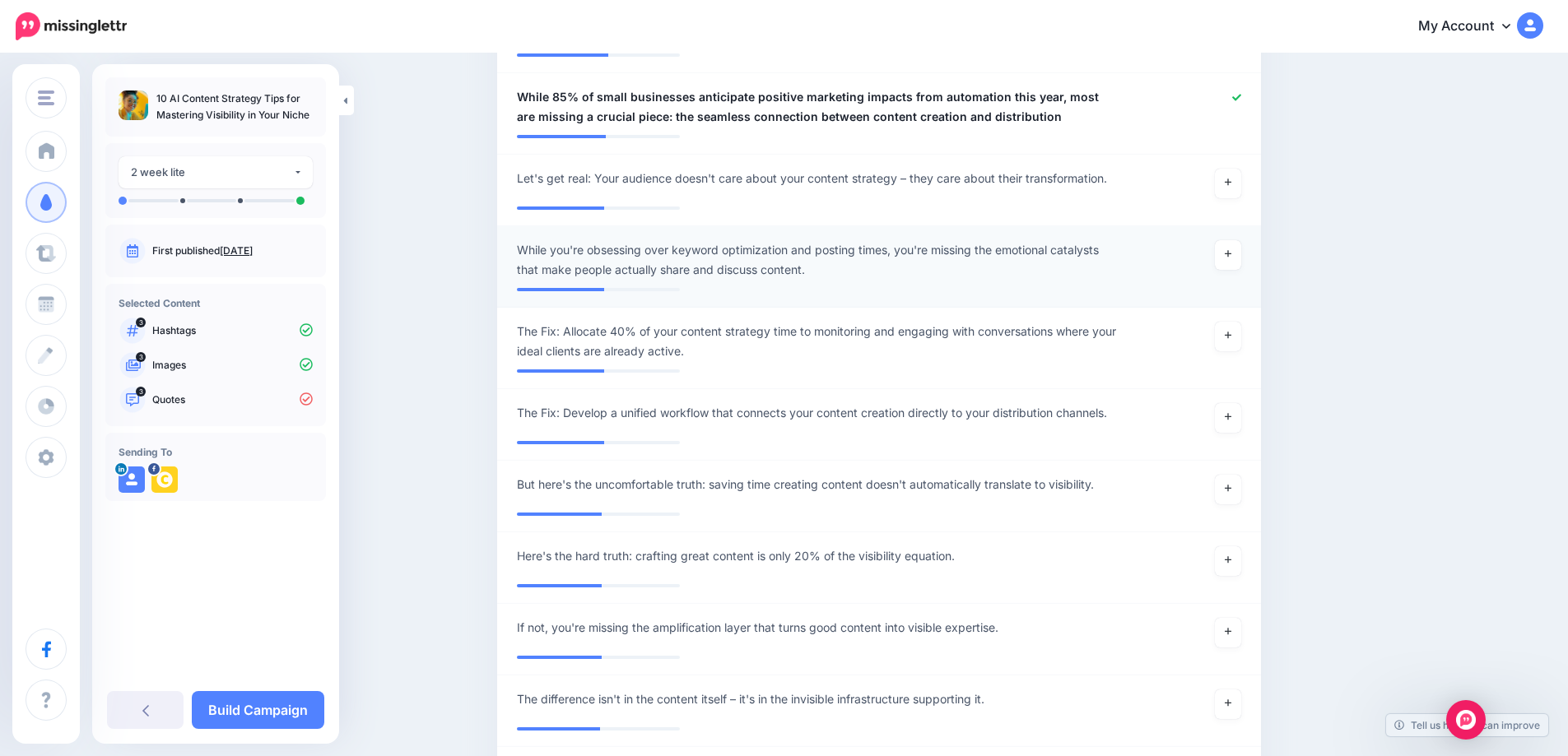
scroll to position [4280, 0]
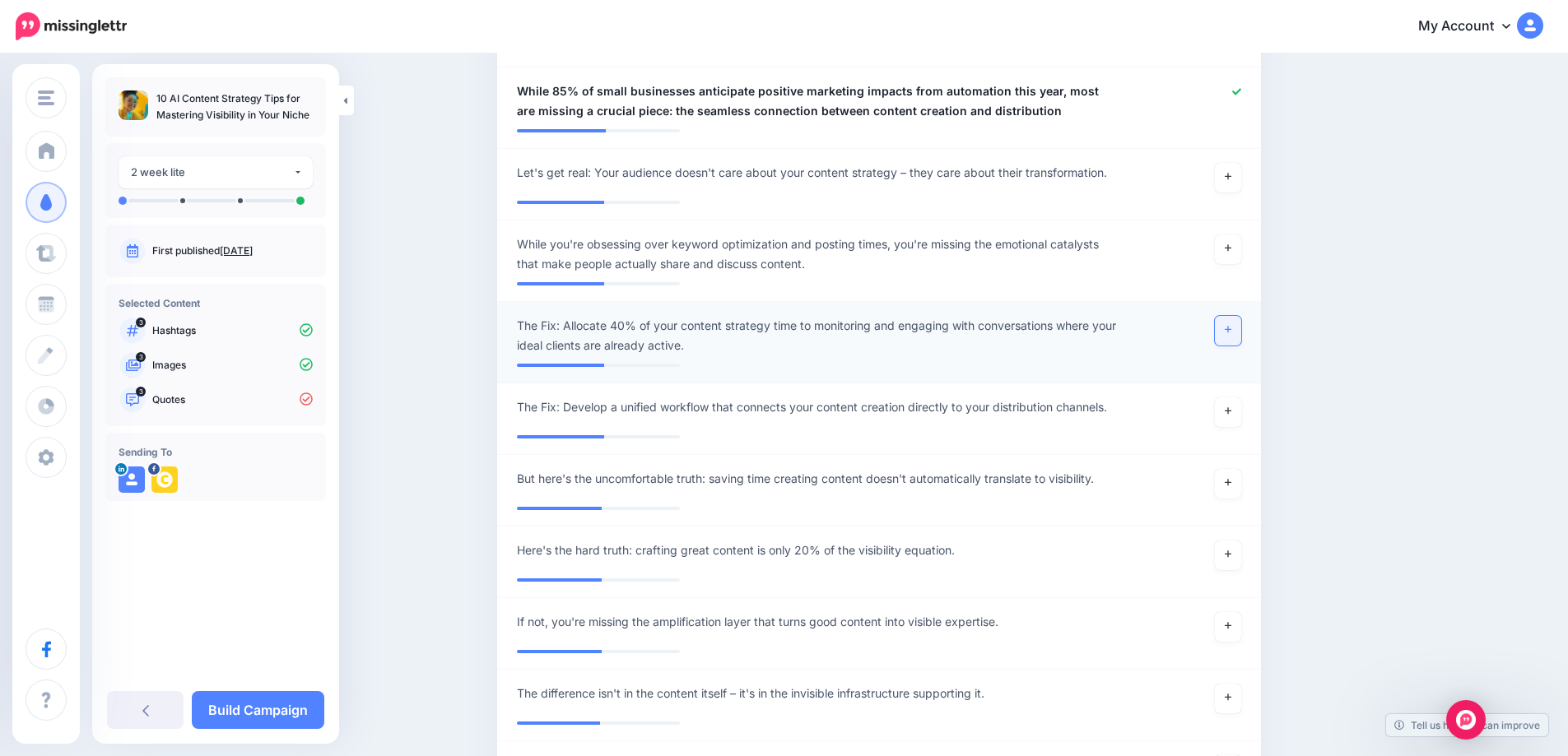
click at [1227, 333] on link at bounding box center [1227, 331] width 26 height 30
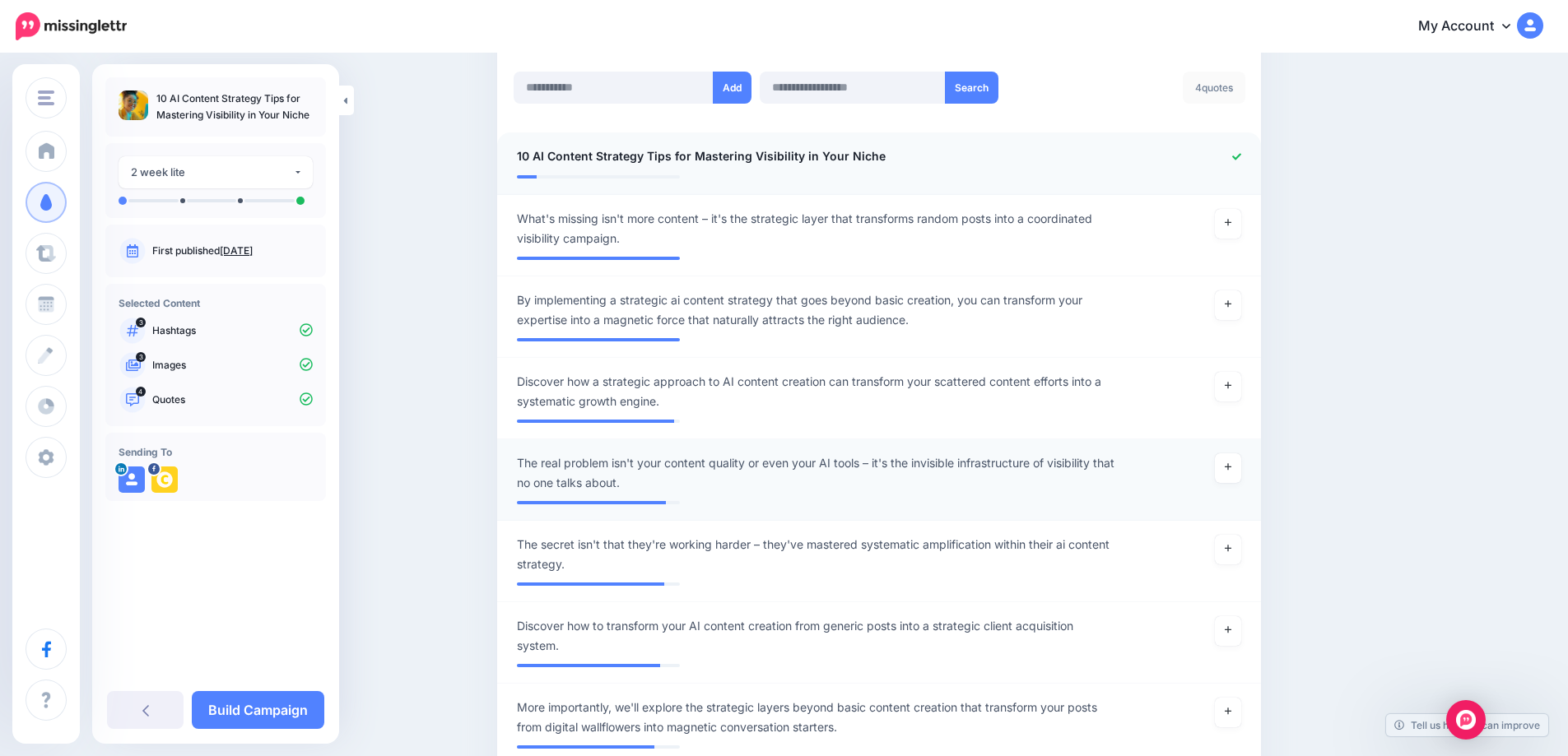
scroll to position [443, 0]
click at [1231, 390] on icon at bounding box center [1227, 385] width 6 height 9
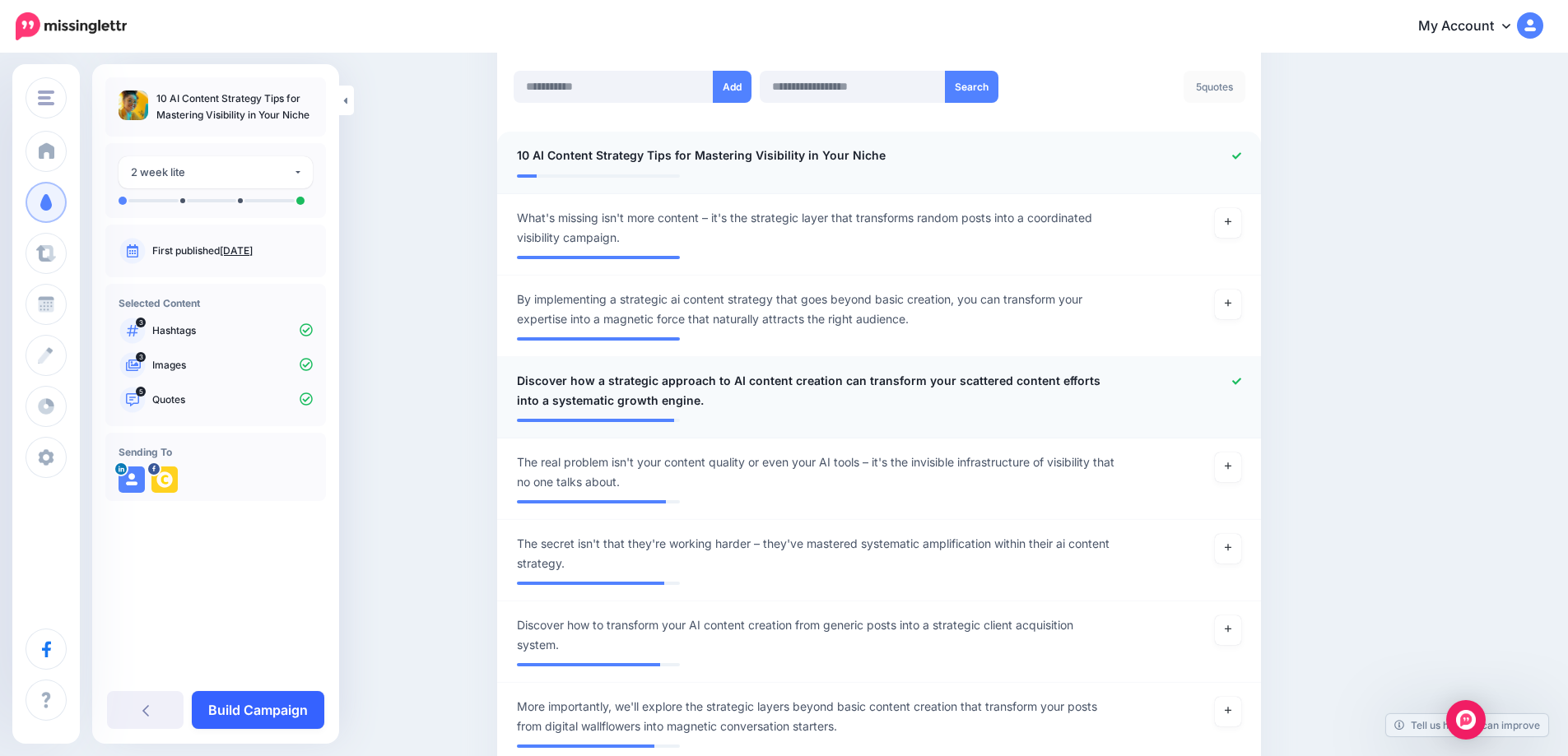
click at [263, 717] on link "Build Campaign" at bounding box center [258, 710] width 133 height 38
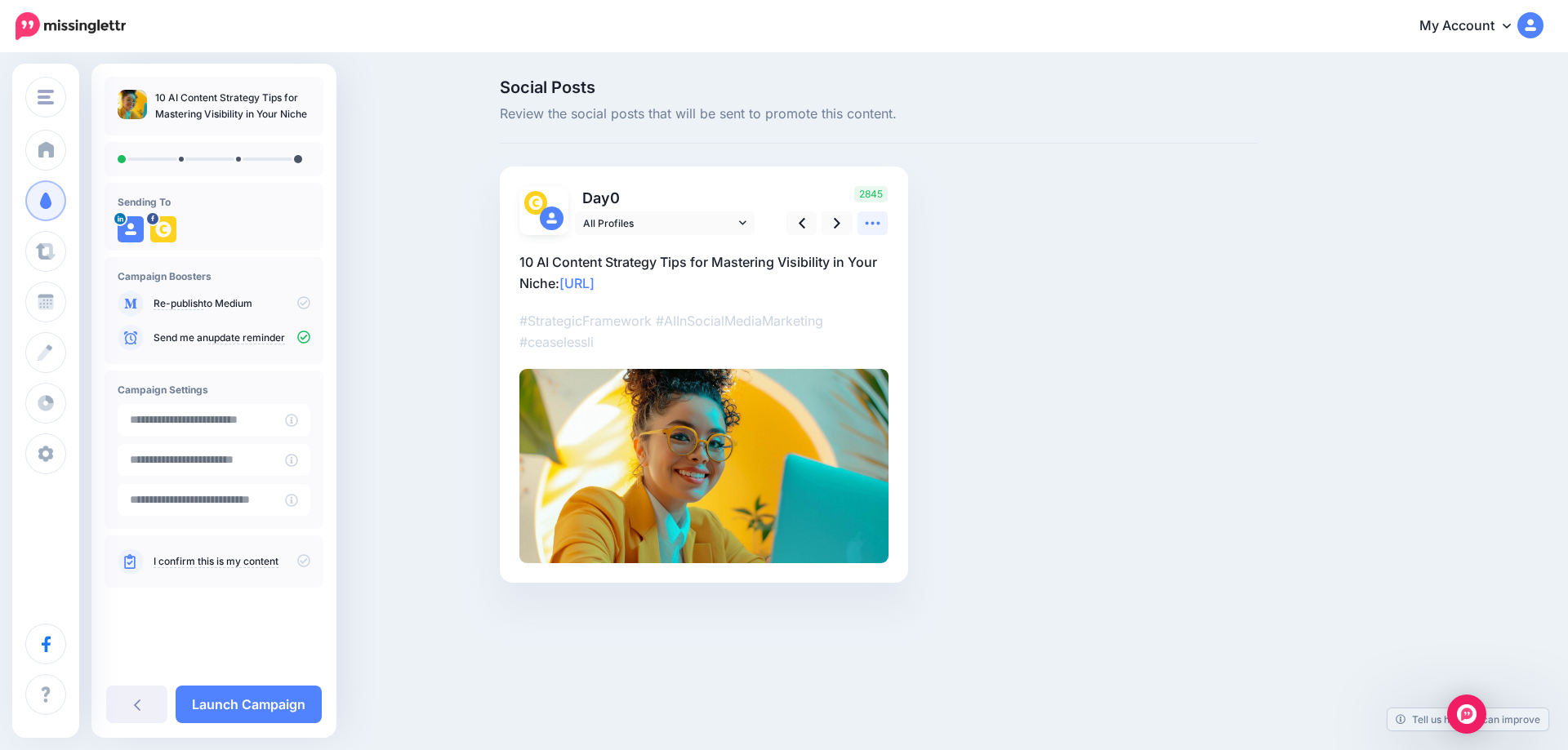
click at [865, 227] on icon at bounding box center [872, 223] width 17 height 17
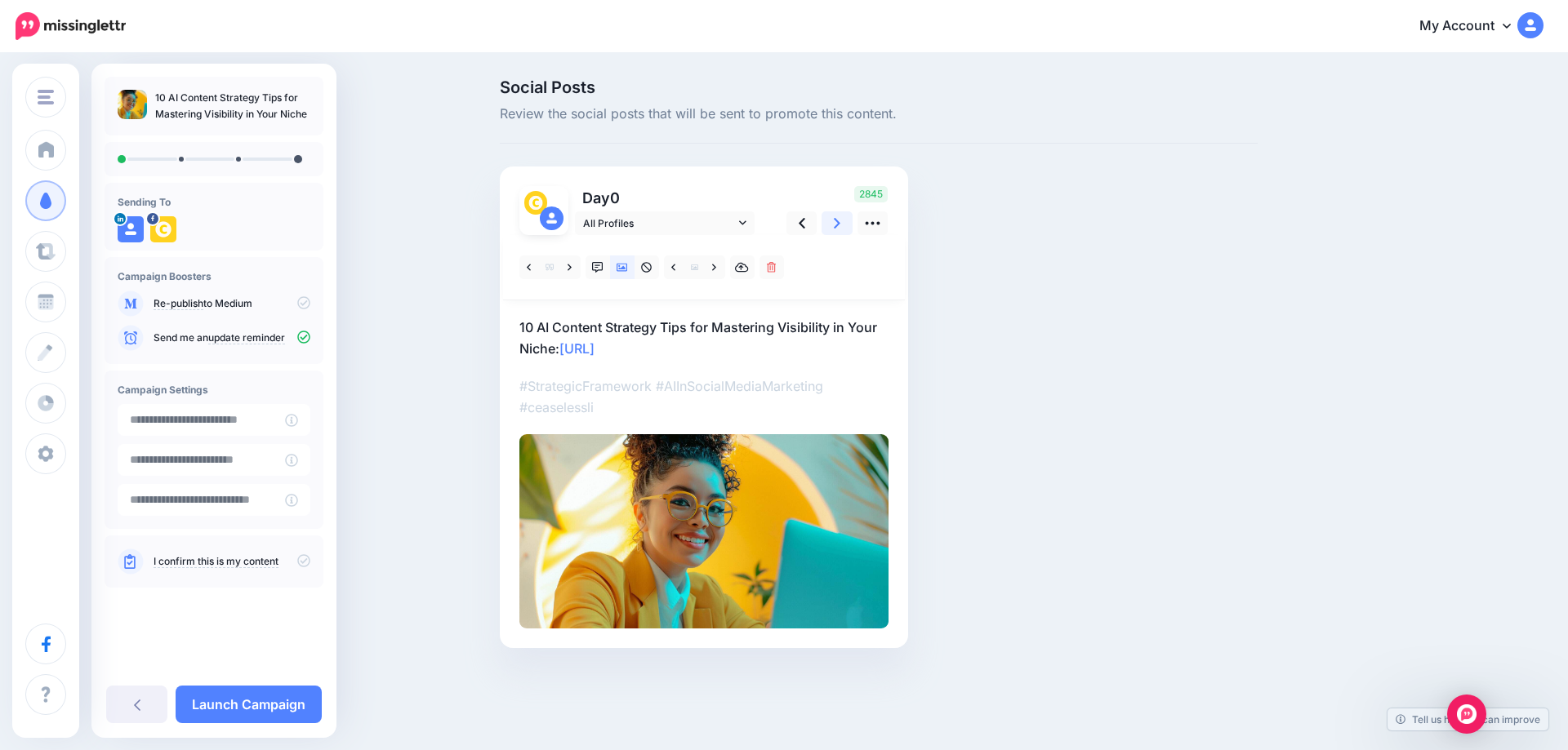
click at [836, 223] on icon at bounding box center [837, 223] width 6 height 17
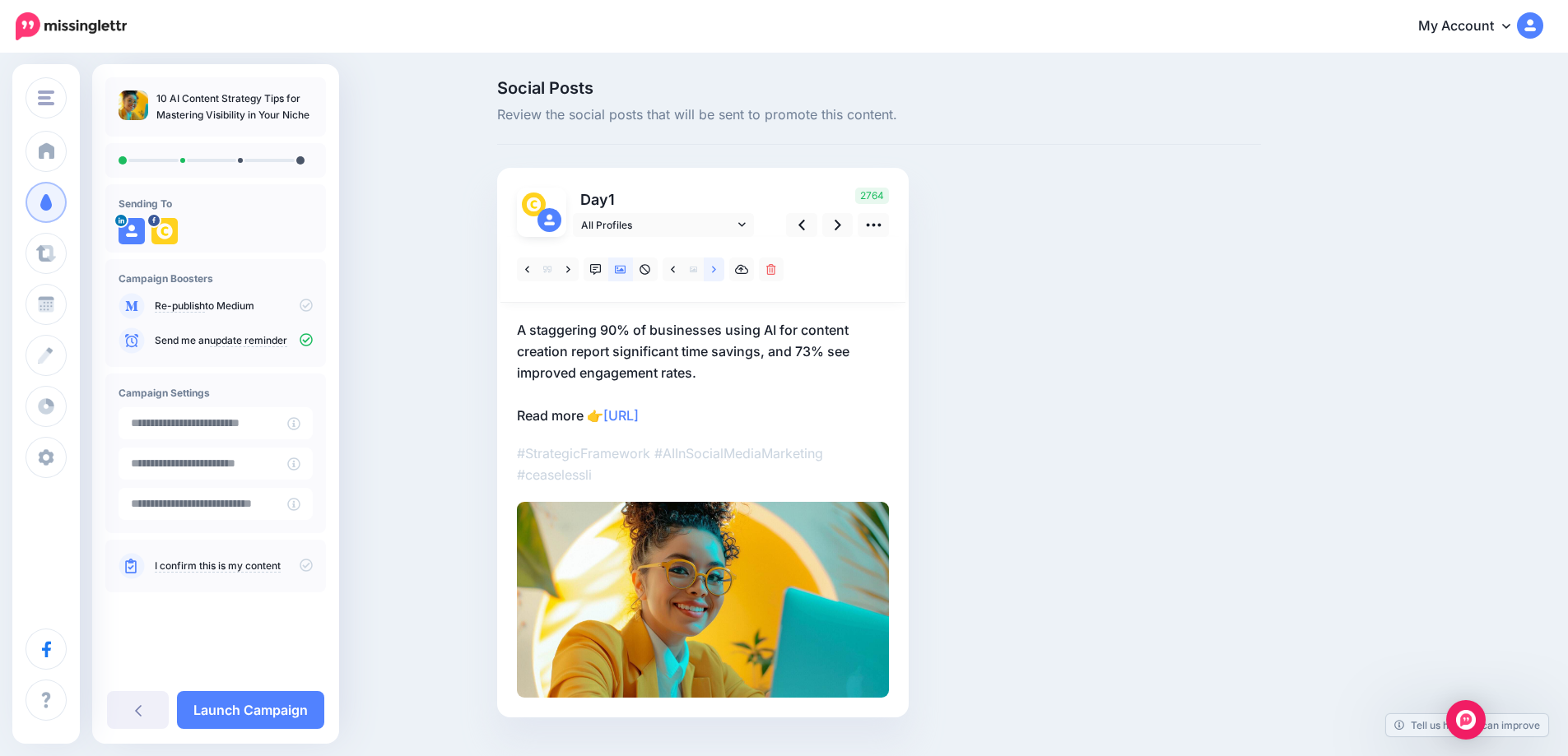
click at [711, 270] on link at bounding box center [713, 270] width 20 height 24
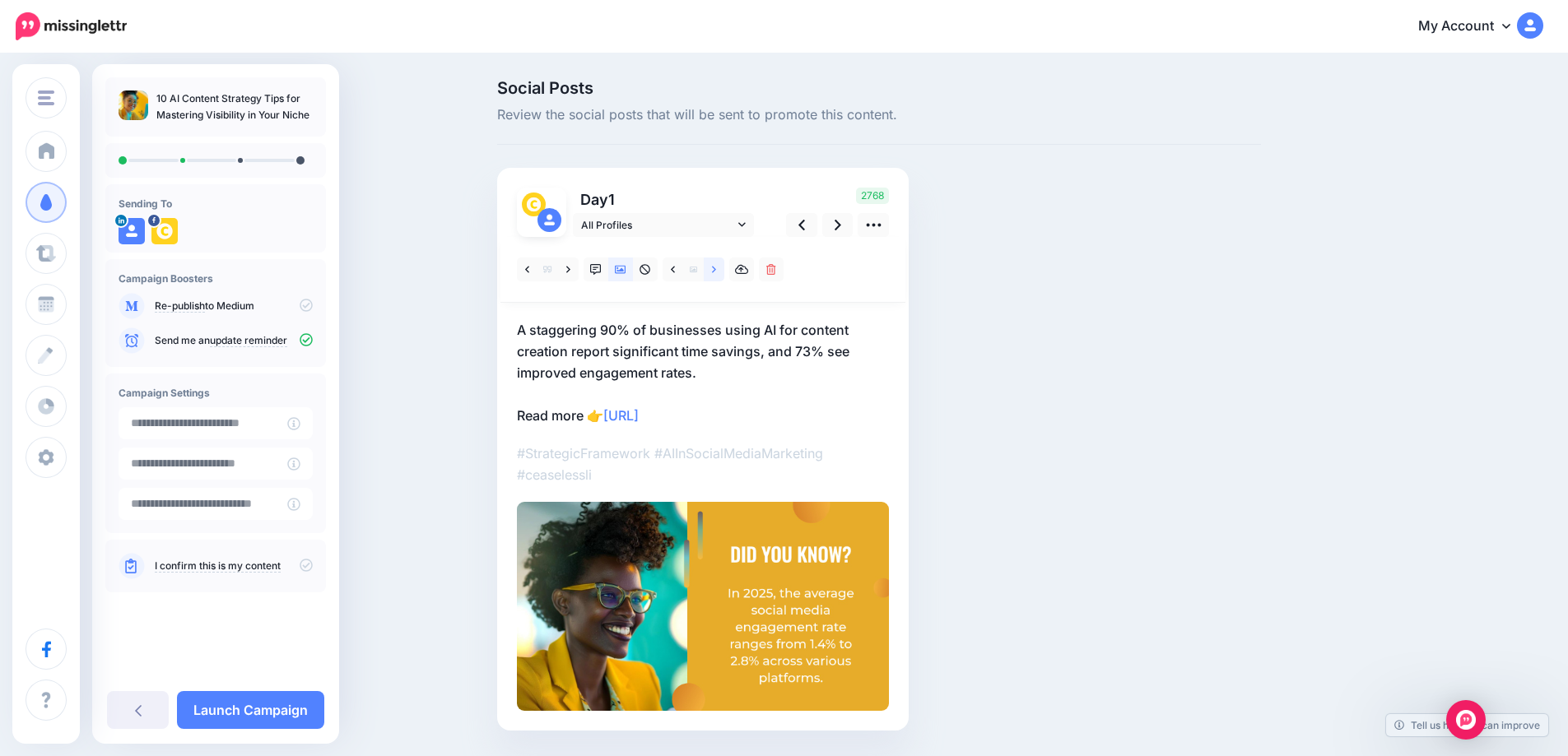
click at [723, 269] on link at bounding box center [713, 270] width 20 height 24
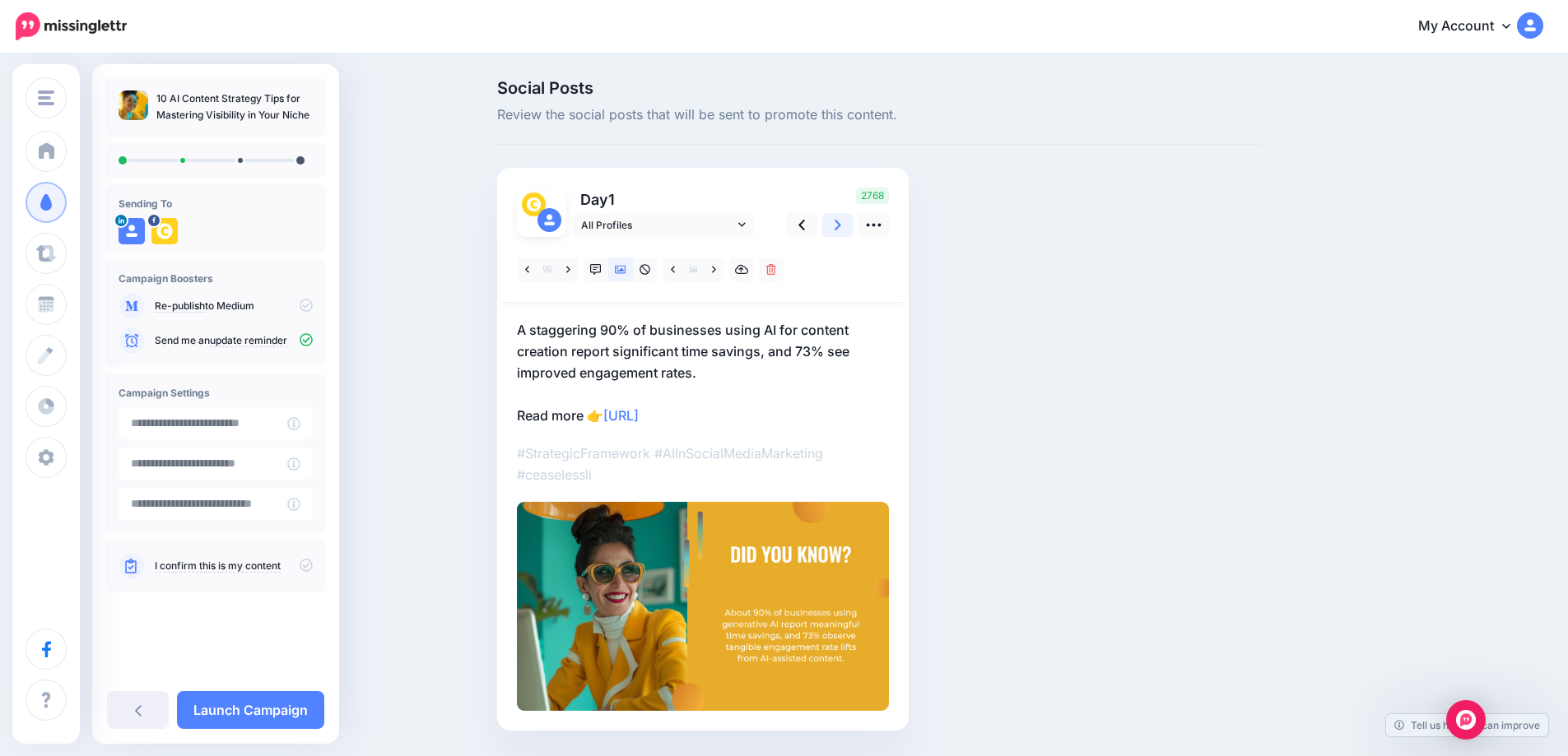
click at [841, 224] on icon at bounding box center [837, 225] width 6 height 11
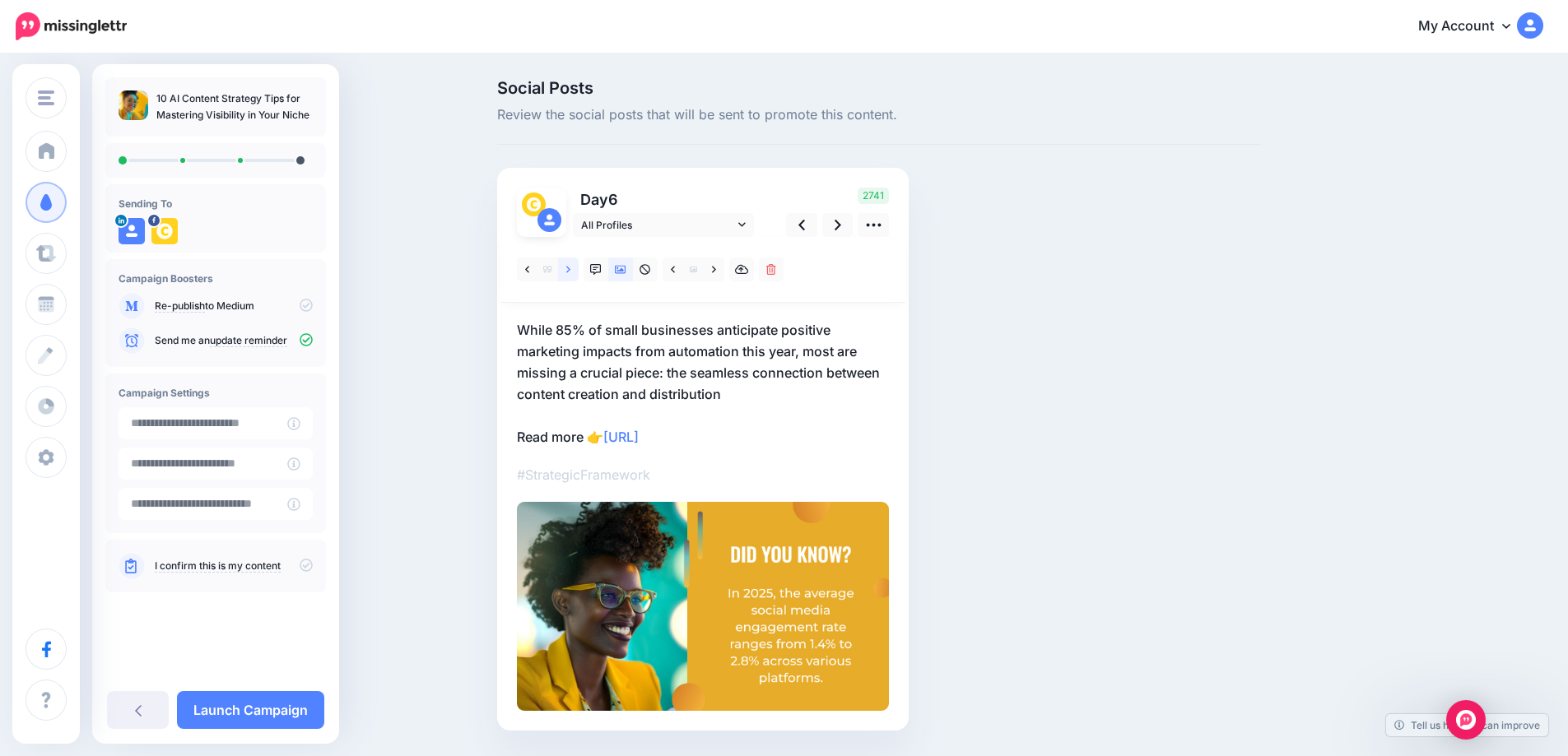
click at [571, 269] on icon at bounding box center [568, 270] width 4 height 11
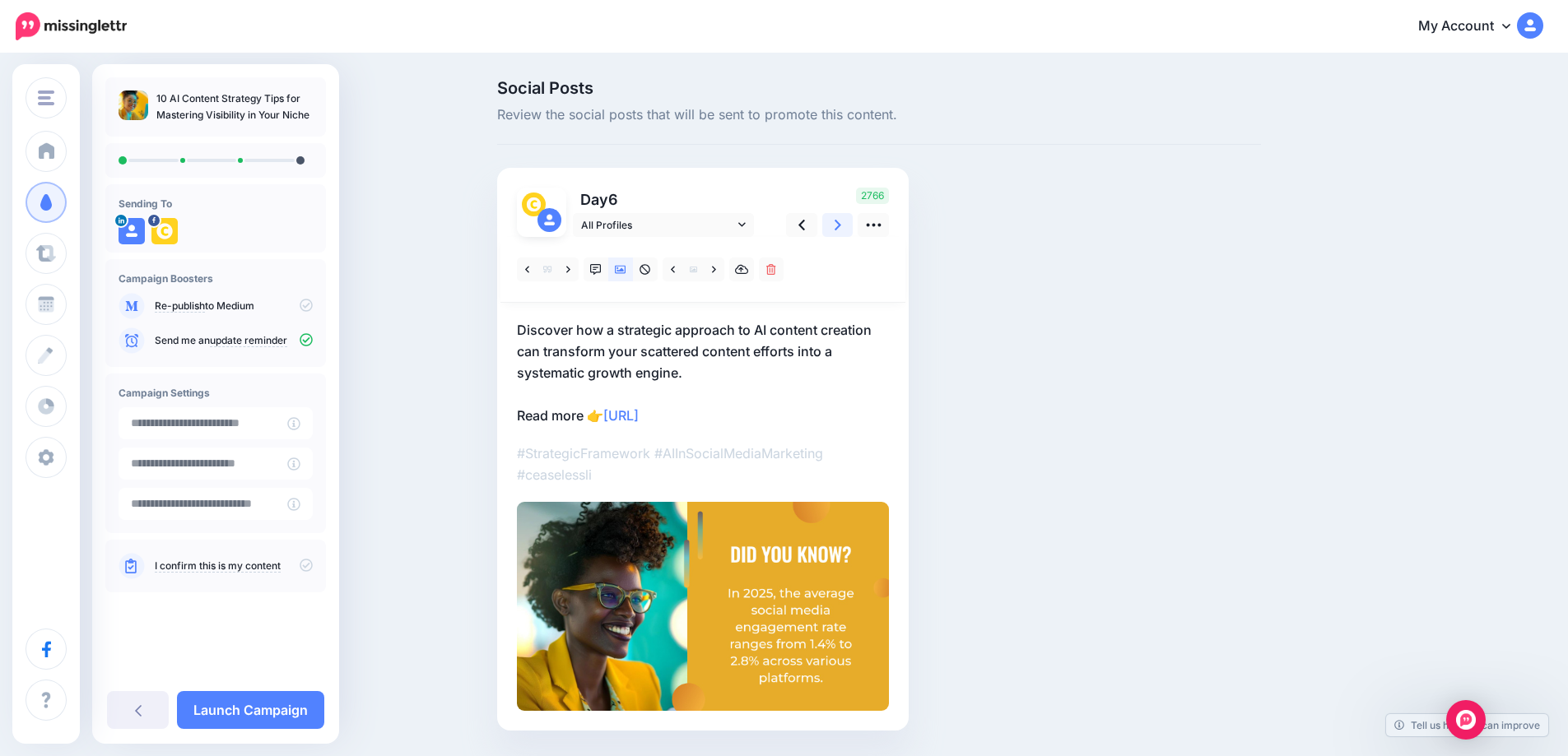
click at [841, 230] on icon at bounding box center [837, 224] width 6 height 18
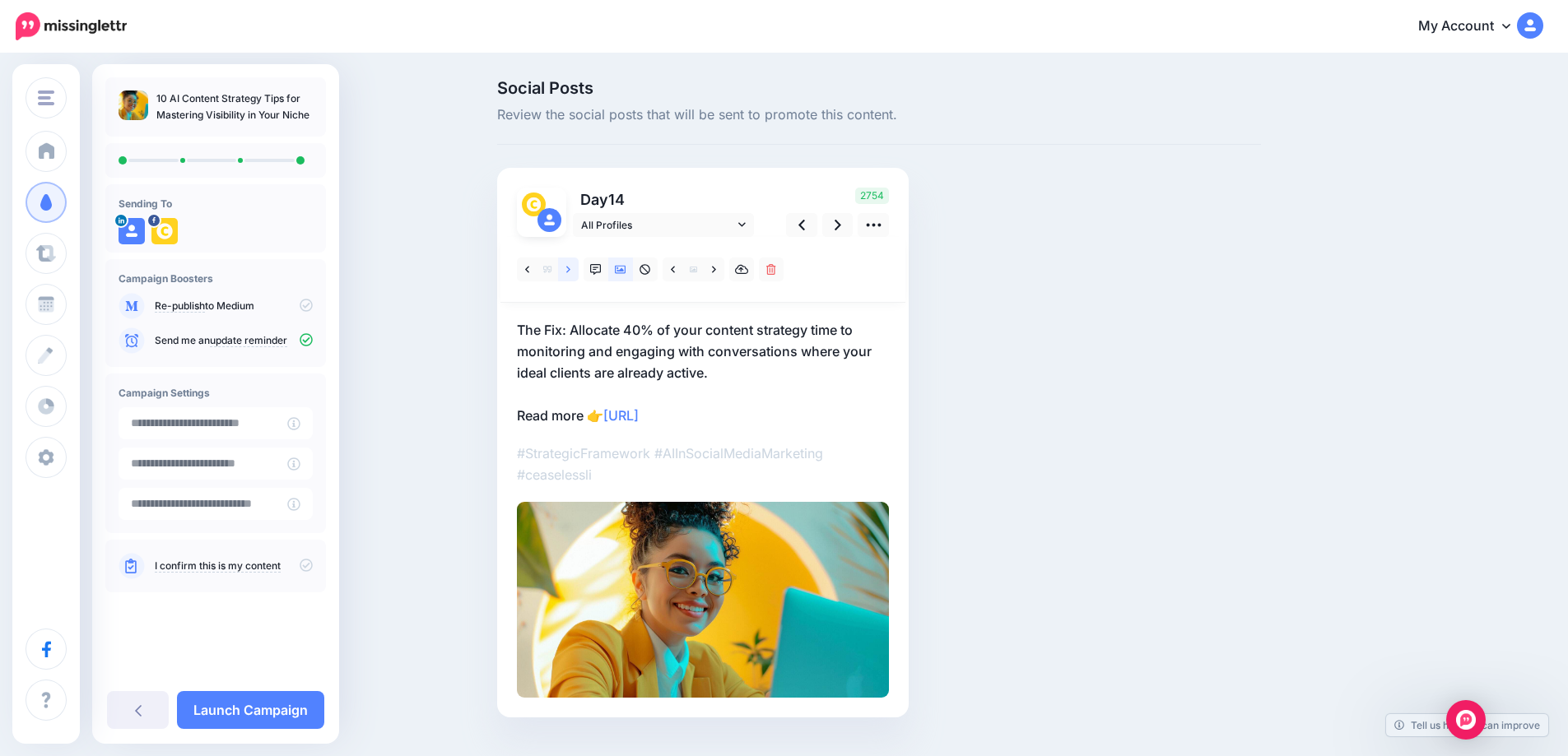
click at [579, 269] on link at bounding box center [568, 270] width 20 height 24
click at [571, 268] on icon at bounding box center [568, 270] width 4 height 11
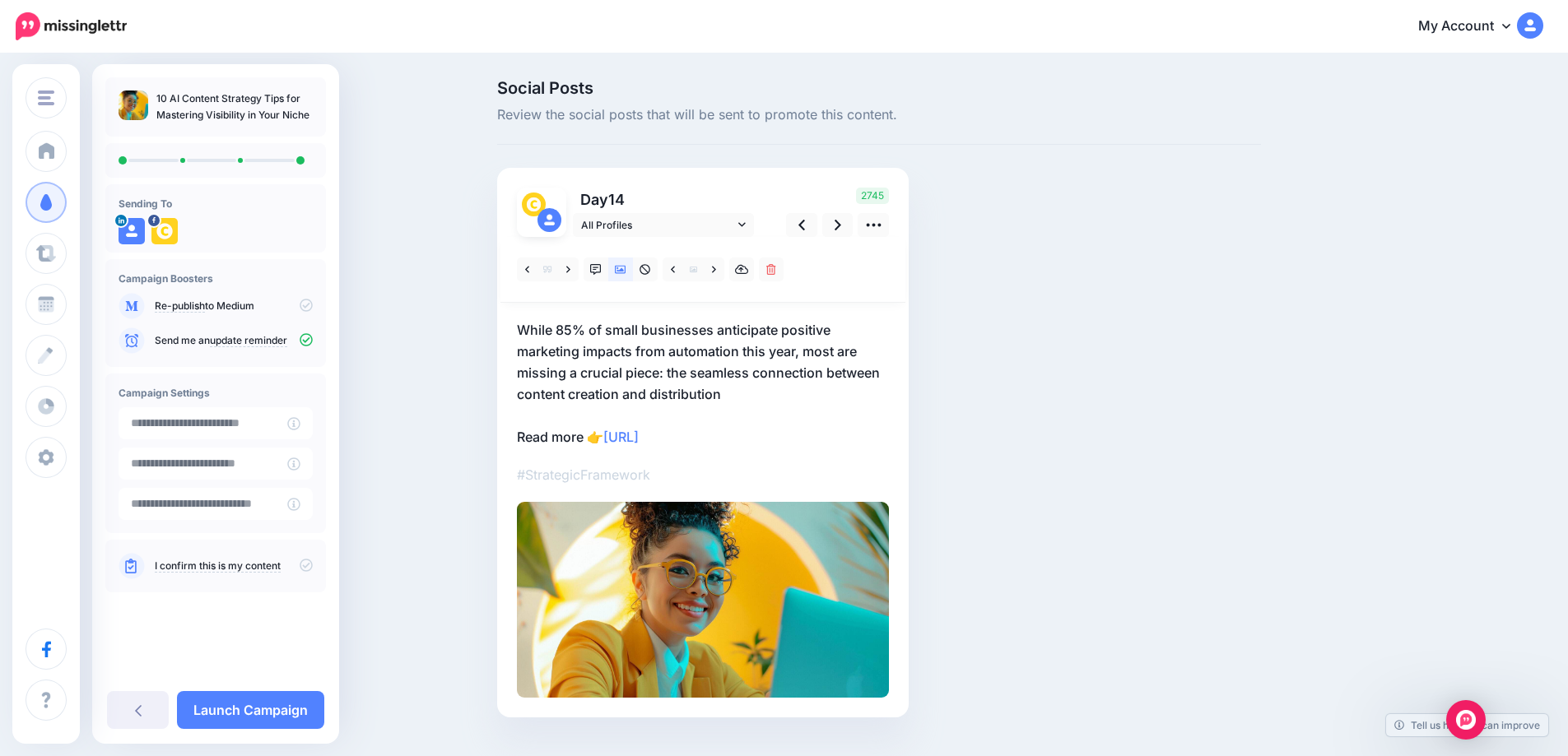
click at [1132, 493] on div "Social Posts Review the social posts that will be sent to promote this content.…" at bounding box center [879, 423] width 789 height 687
click at [271, 721] on link "Launch Campaign" at bounding box center [251, 710] width 148 height 38
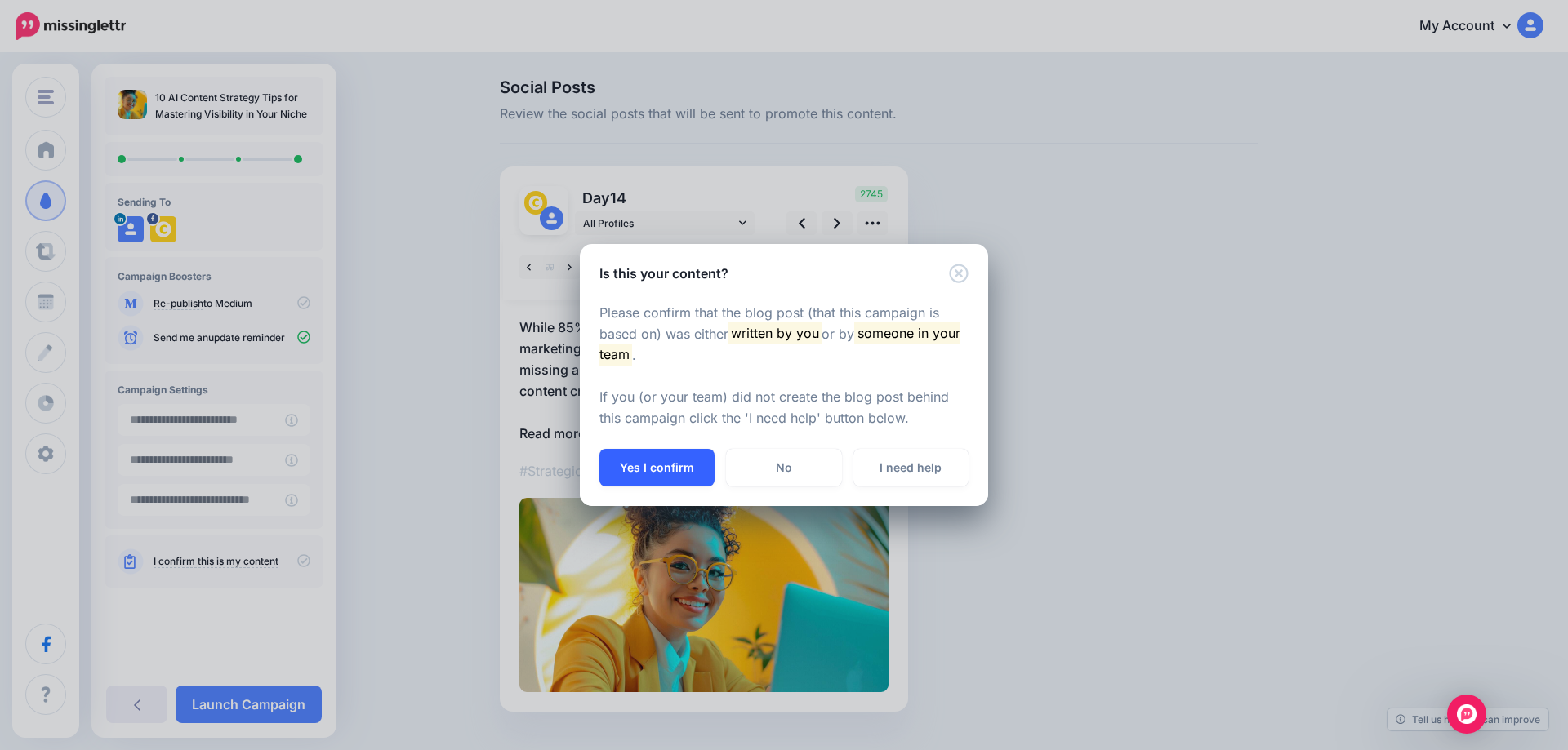
click at [646, 466] on button "Yes I confirm" at bounding box center [656, 467] width 115 height 38
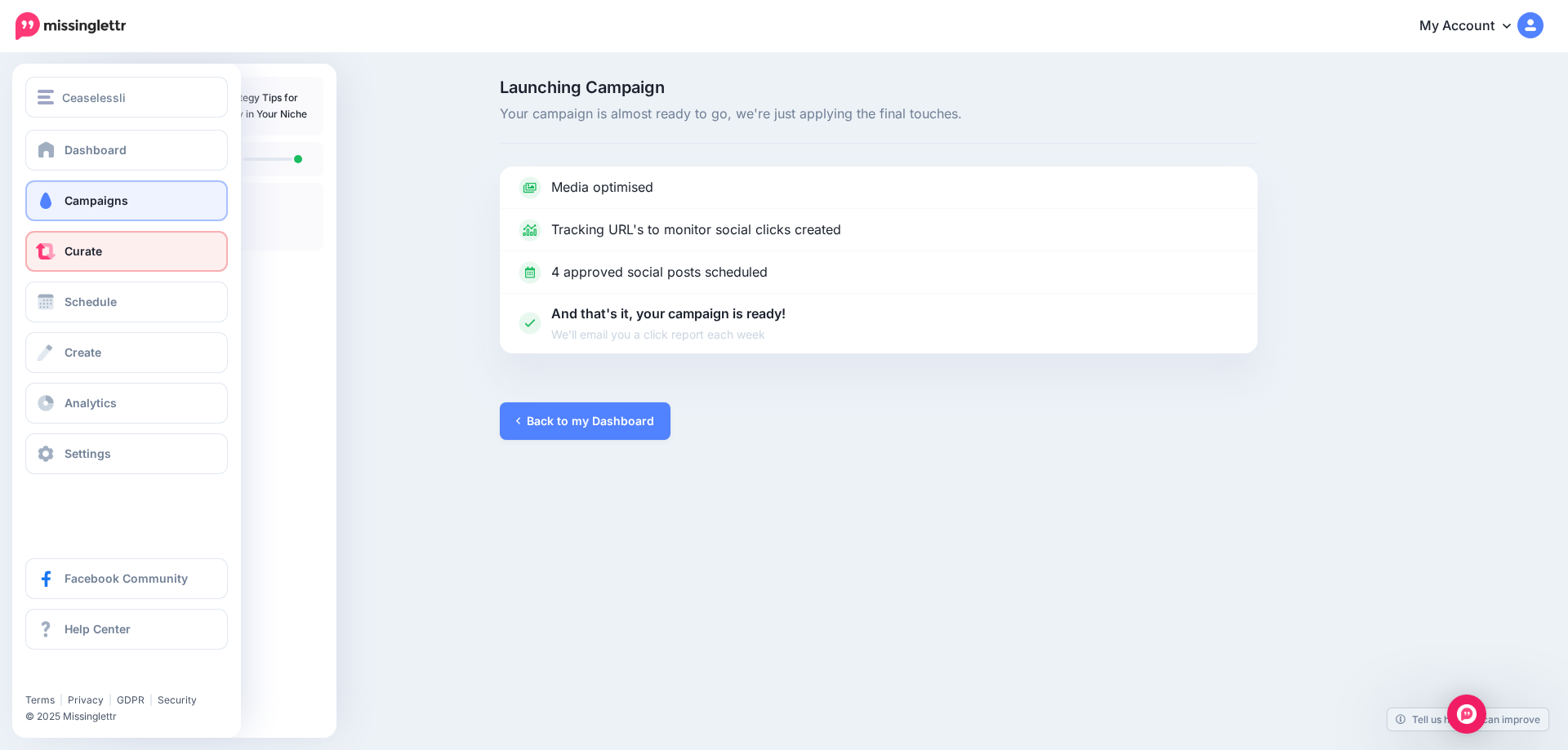
click at [71, 256] on span "Curate" at bounding box center [83, 250] width 38 height 14
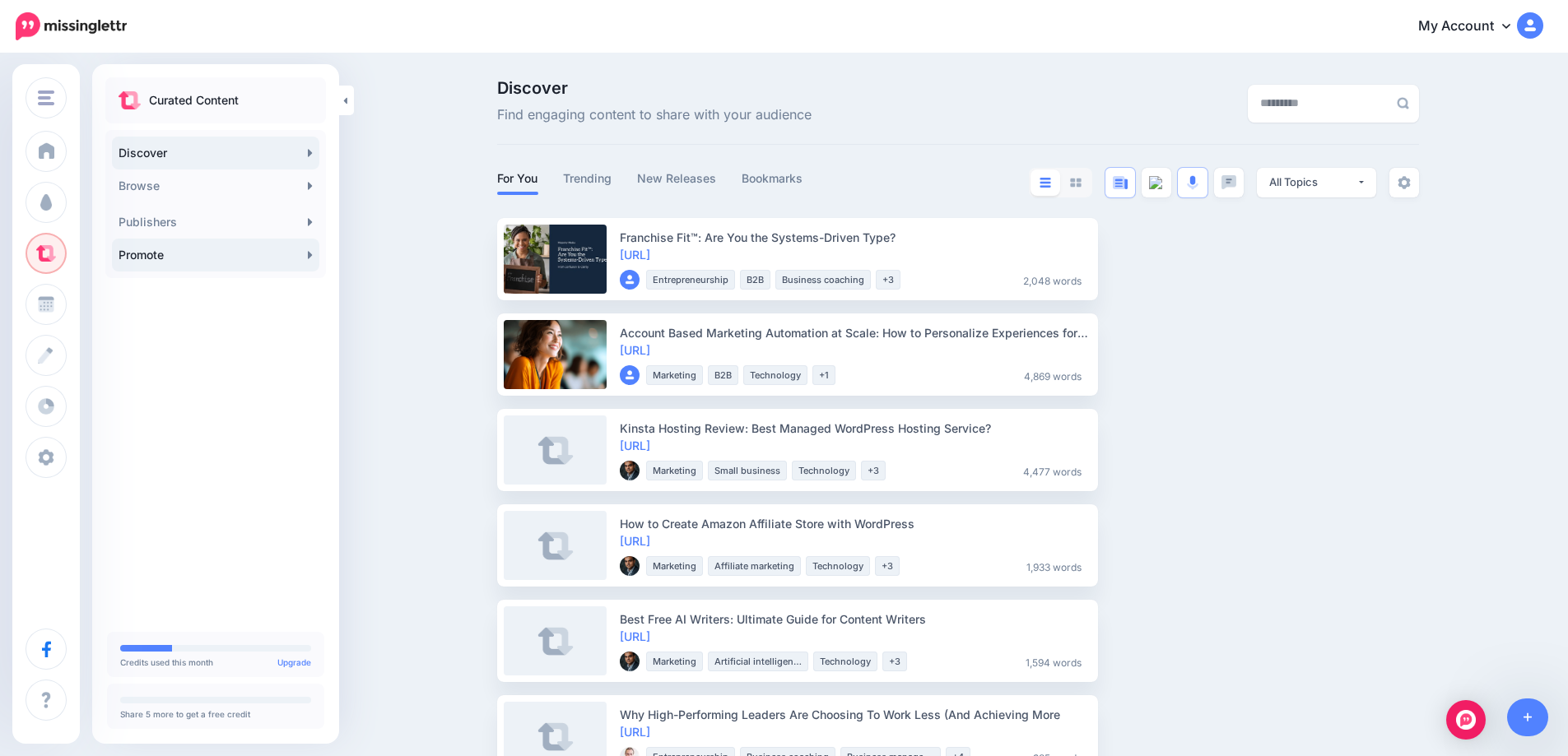
click at [313, 256] on link "Promote" at bounding box center [216, 254] width 208 height 32
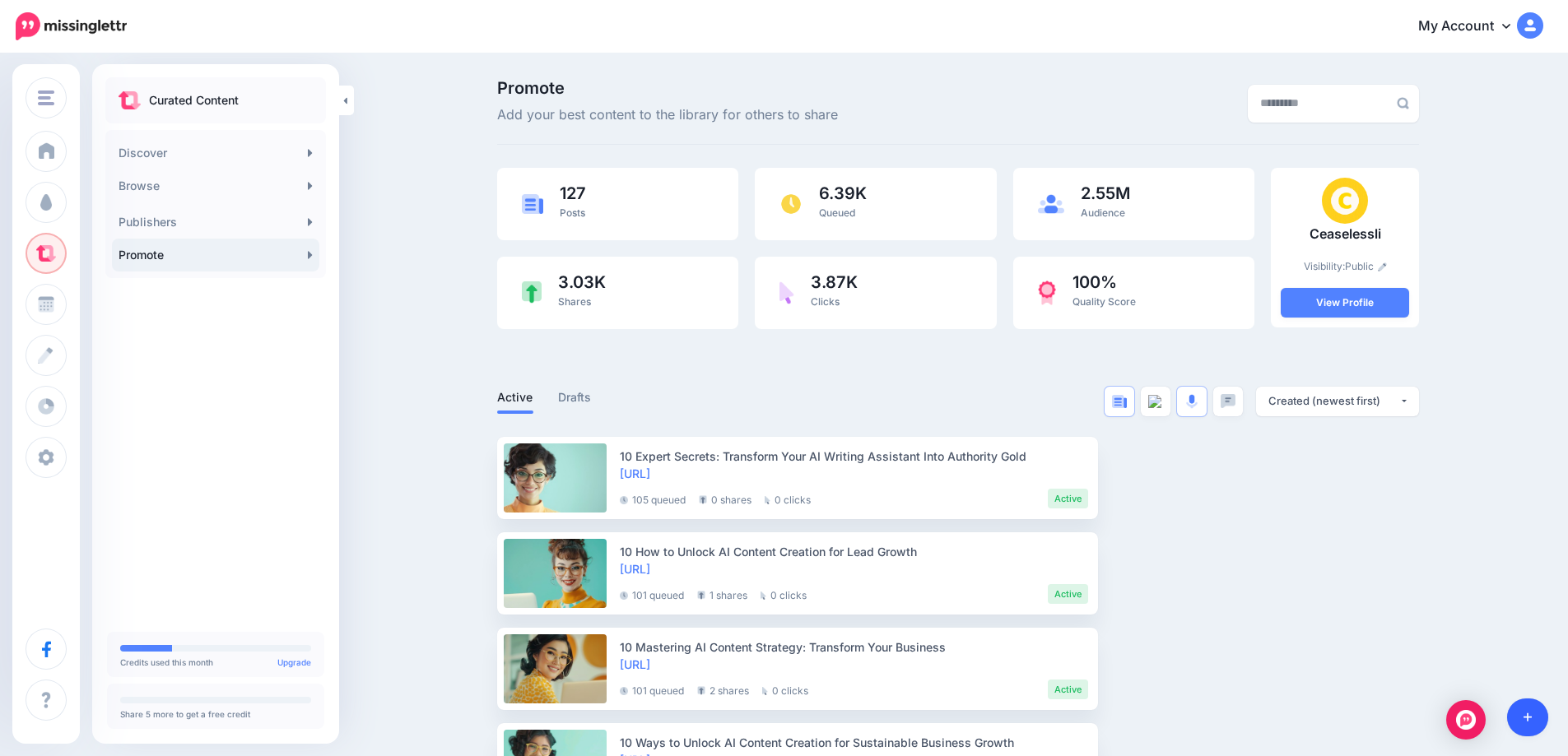
click at [1523, 717] on icon at bounding box center [1528, 717] width 9 height 11
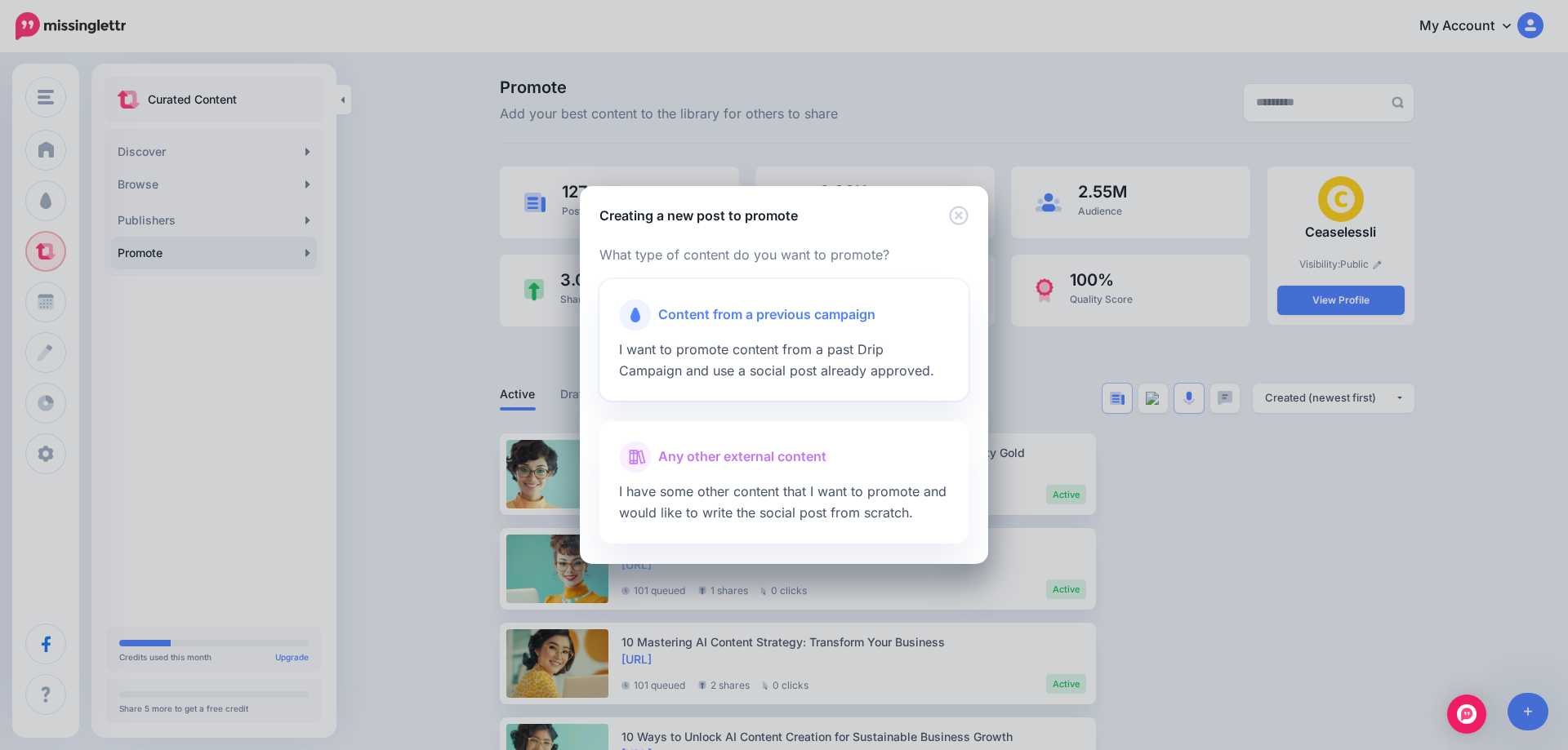
click at [717, 328] on div "Content from a previous campaign" at bounding box center [784, 315] width 330 height 32
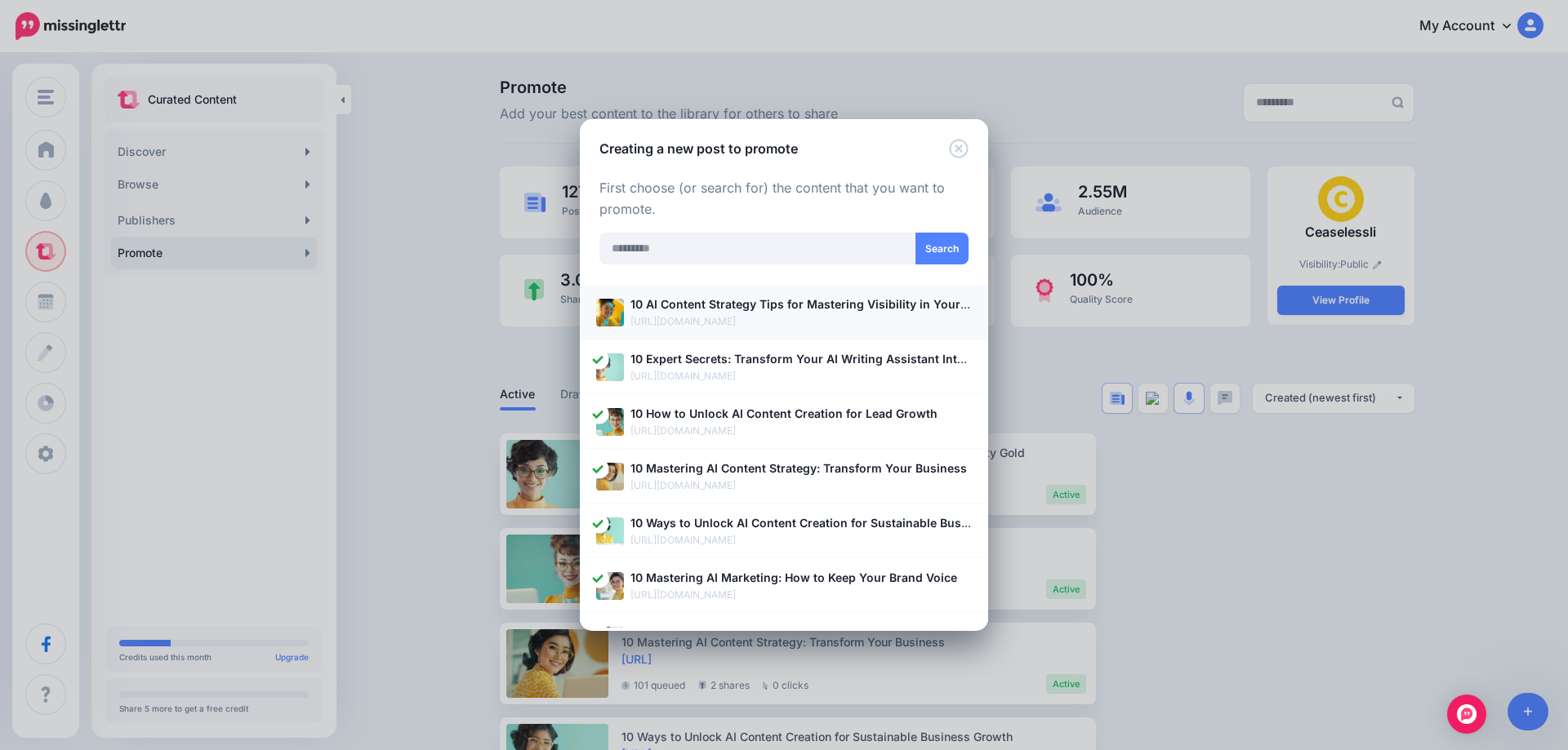
click at [732, 308] on b "10 AI Content Strategy Tips for Mastering Visibility in Your Niche" at bounding box center [813, 304] width 366 height 14
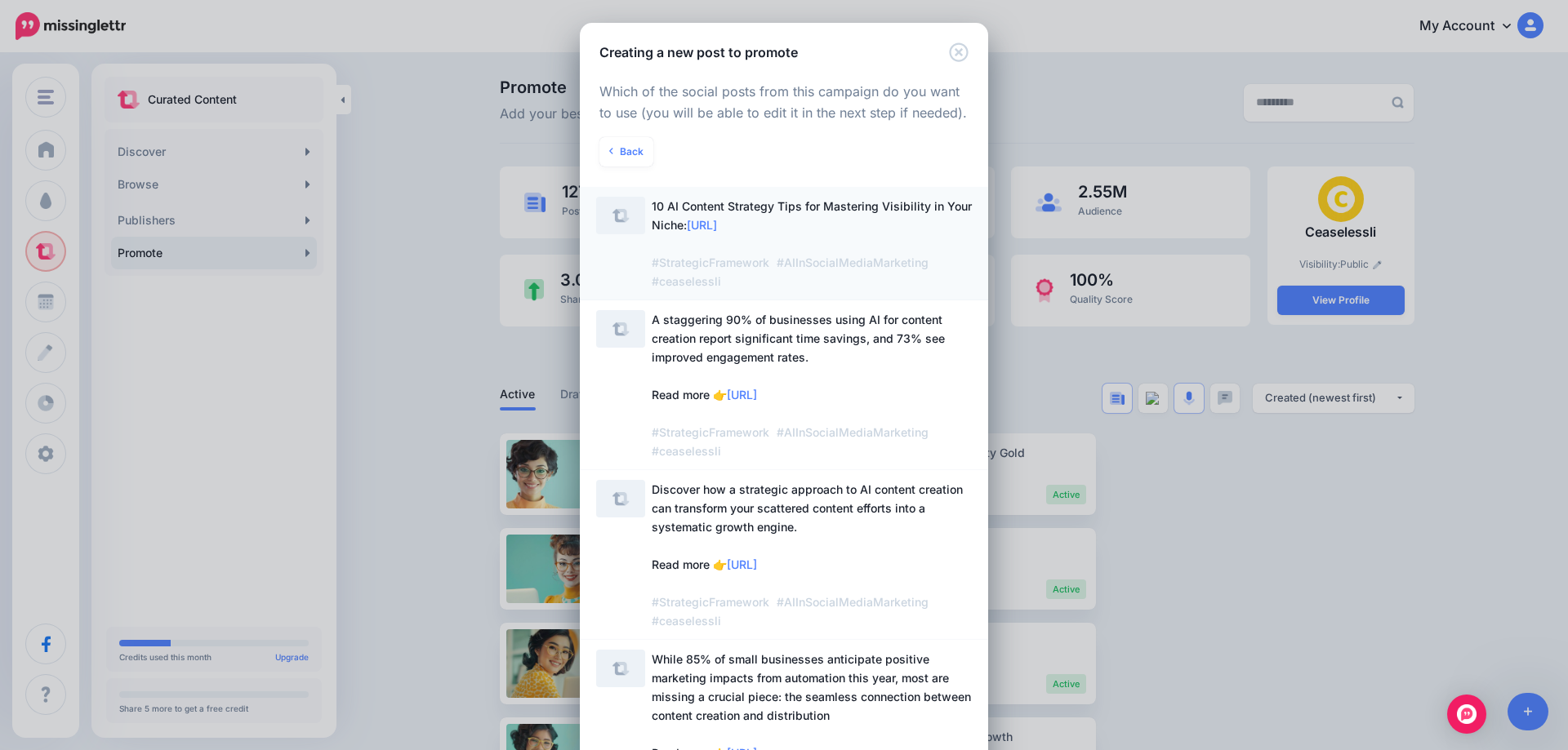
click at [777, 220] on span "10 AI Content Strategy Tips for Mastering Visibility in Your Niche: [URL] #Stra…" at bounding box center [812, 243] width 320 height 89
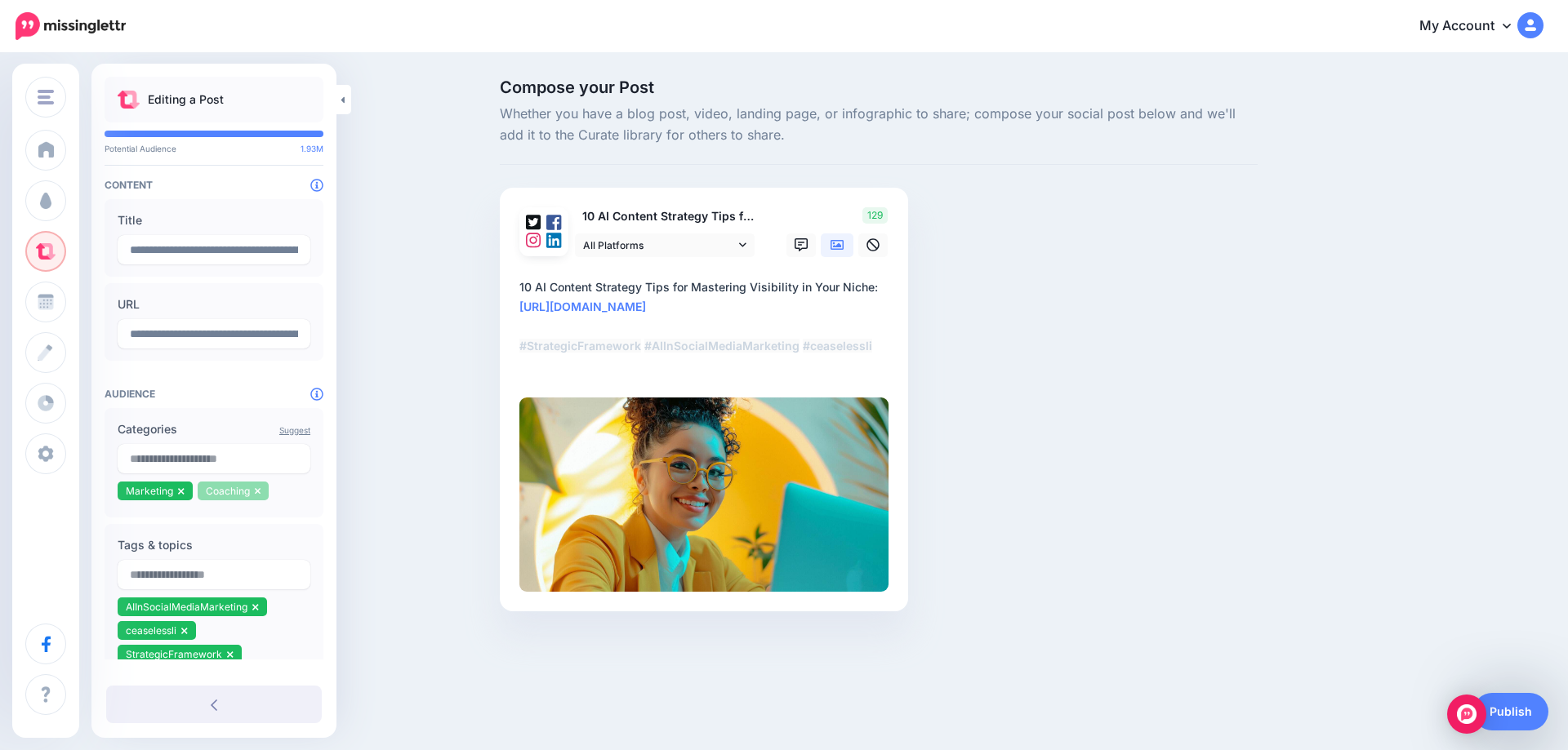
click at [258, 495] on icon at bounding box center [258, 491] width 6 height 10
click at [196, 467] on input "text" at bounding box center [214, 459] width 192 height 29
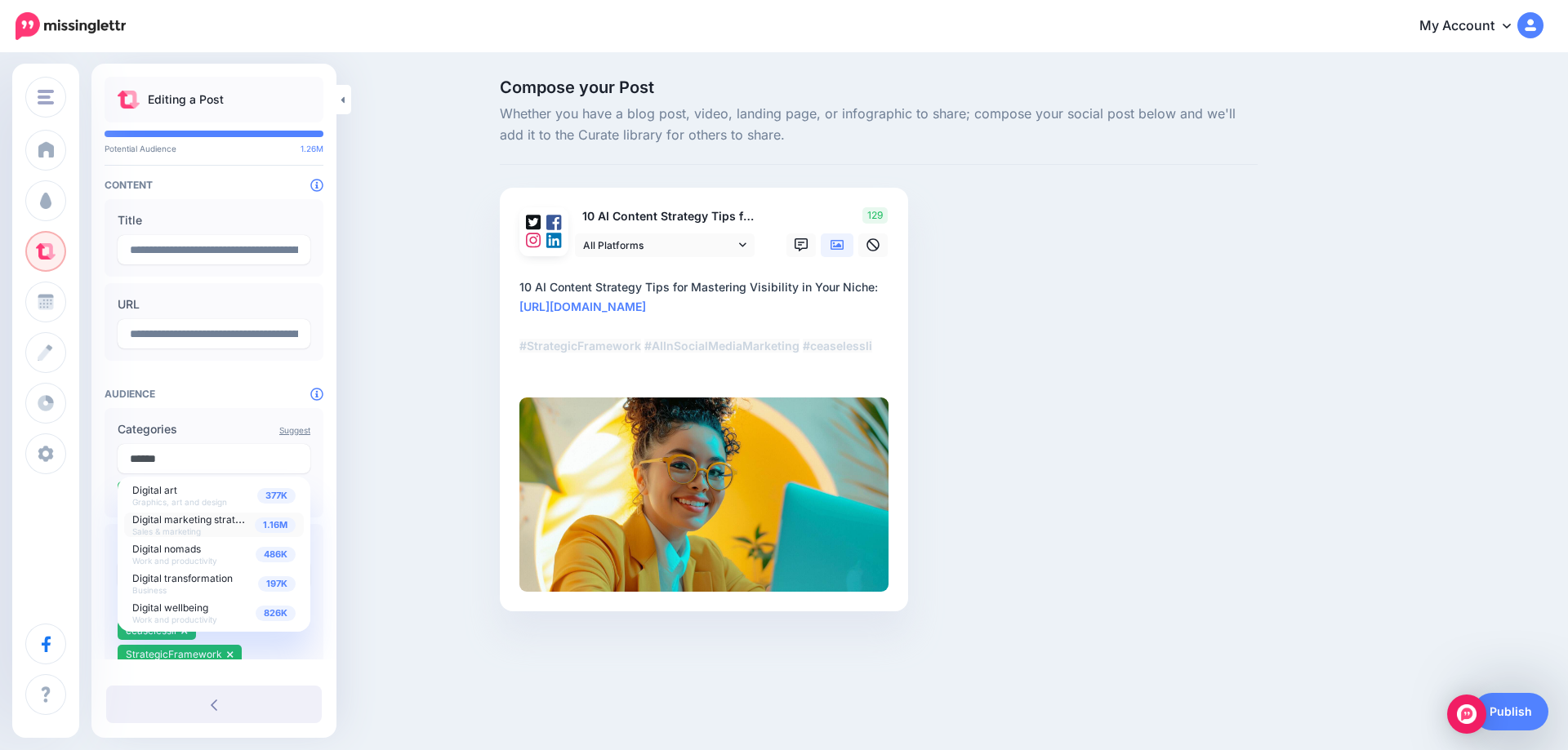
type input "******"
click at [209, 525] on span "Digital marketing strategy" at bounding box center [192, 518] width 120 height 14
click at [421, 478] on div "Compose your Post Whether you have a blog post, video, landing page, or infogra…" at bounding box center [784, 369] width 1568 height 630
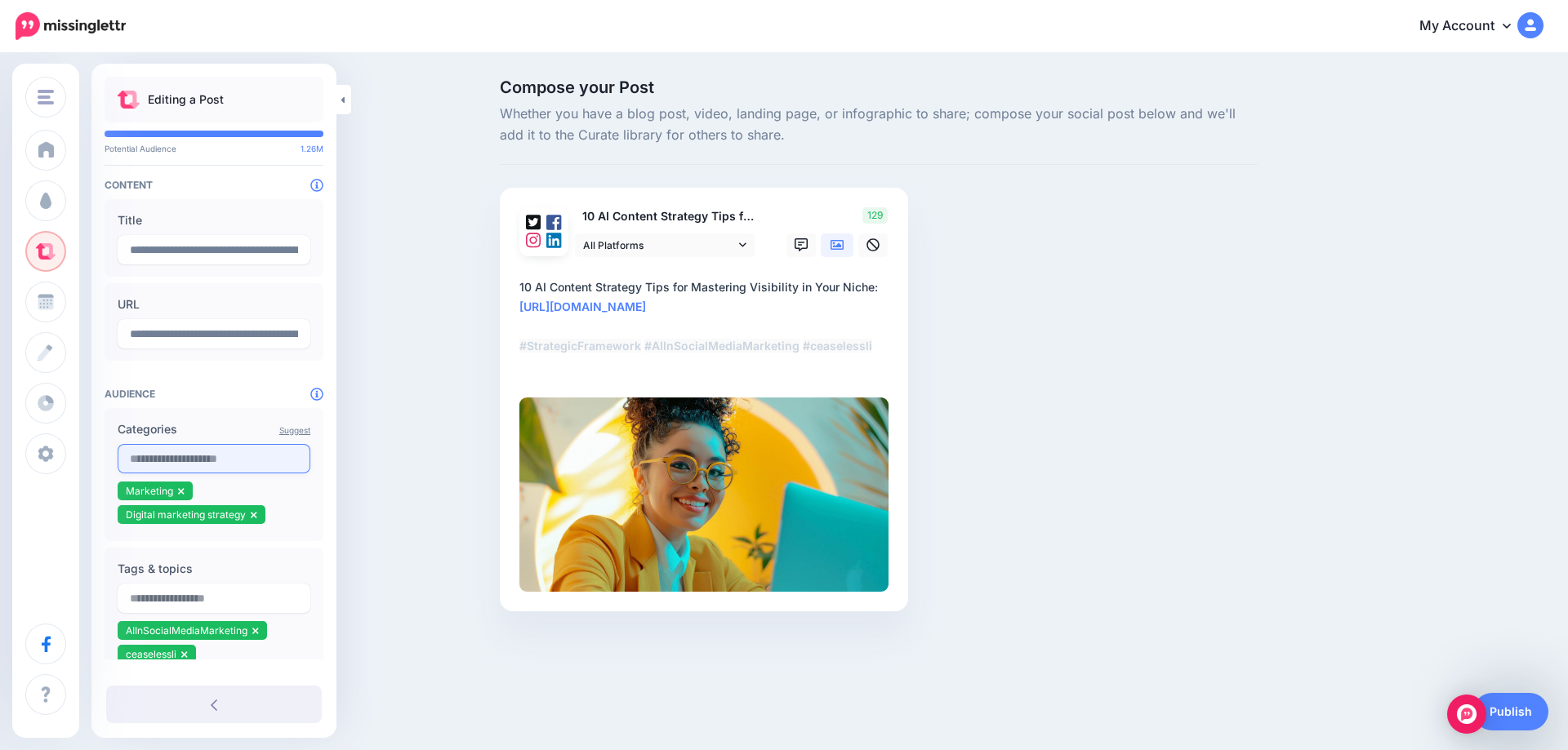
click at [210, 466] on input "text" at bounding box center [214, 459] width 192 height 29
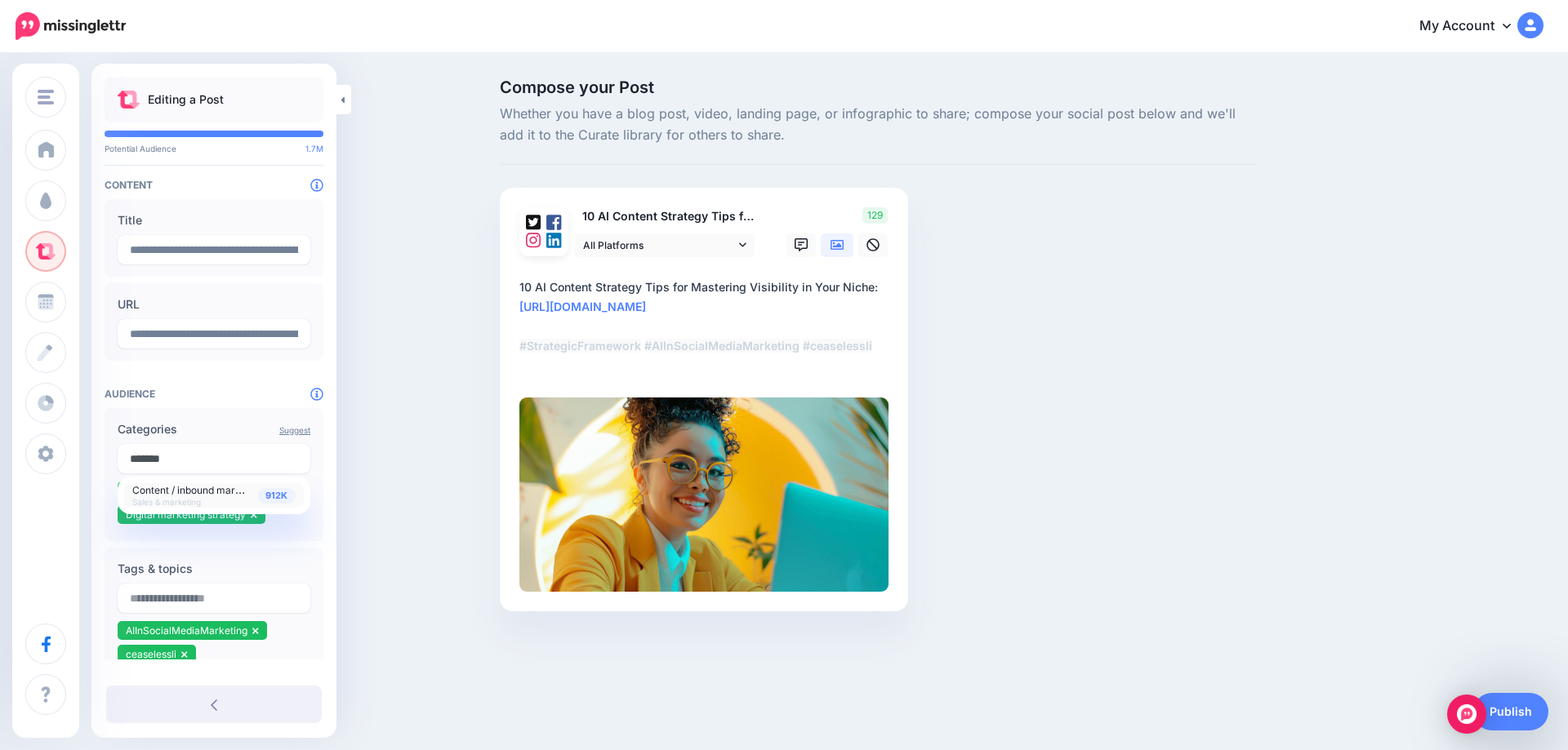
type input "*******"
click at [261, 491] on span "912K" at bounding box center [276, 495] width 39 height 16
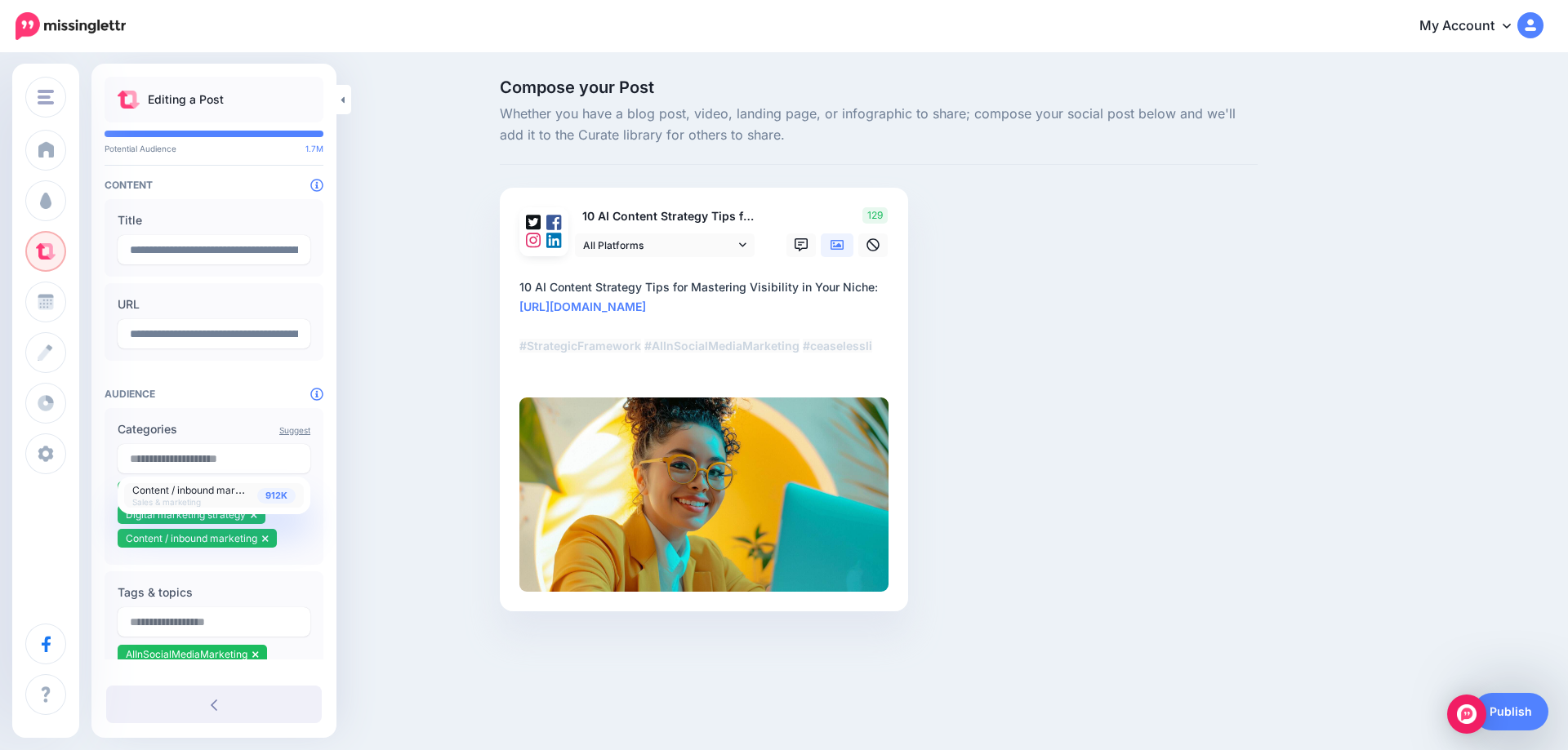
click at [395, 488] on div "Compose your Post Whether you have a blog post, video, landing page, or infogra…" at bounding box center [784, 369] width 1568 height 630
click at [1505, 716] on link "Publish" at bounding box center [1511, 711] width 75 height 38
